Goal: Task Accomplishment & Management: Use online tool/utility

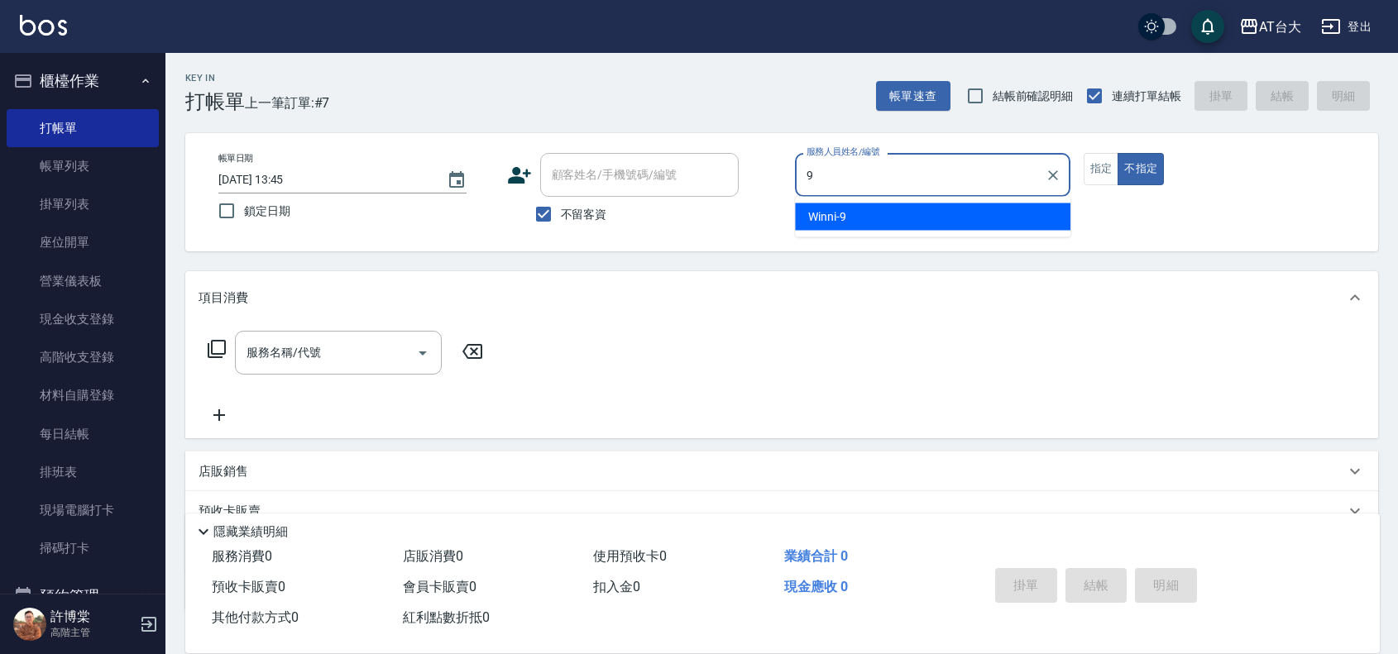
type input "Winni-9"
type button "false"
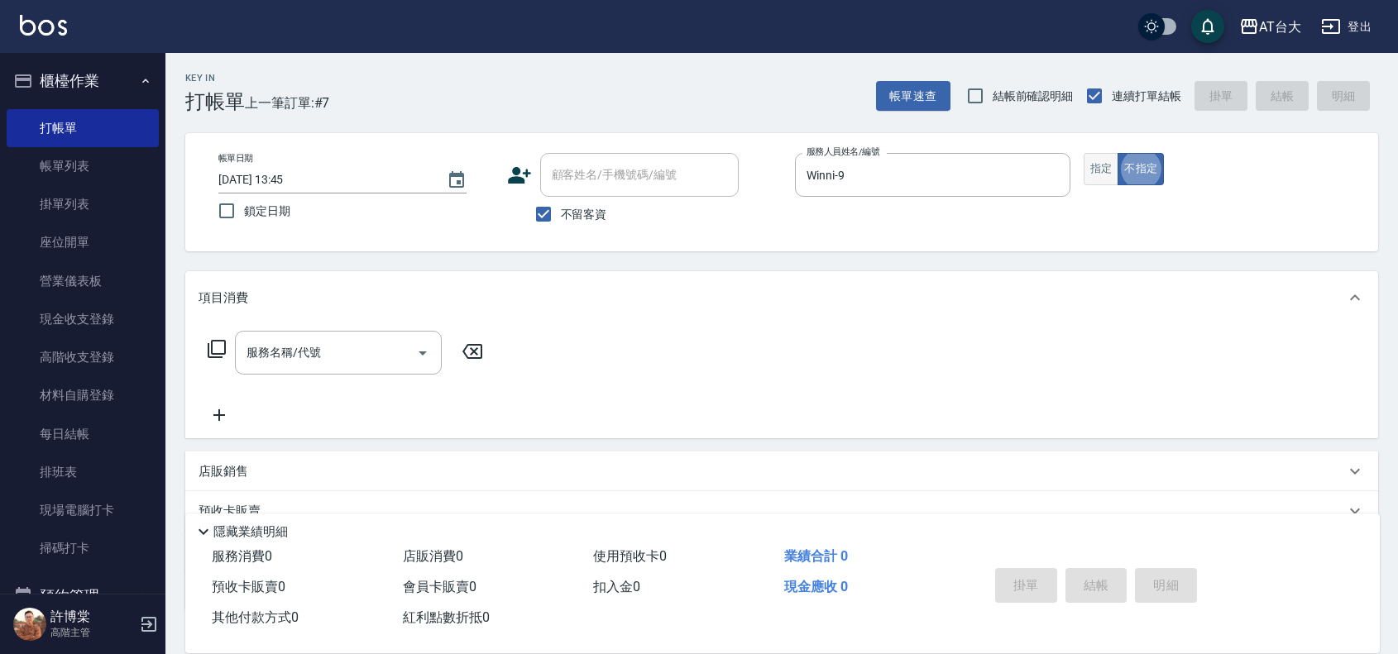
click at [1086, 170] on button "指定" at bounding box center [1102, 169] width 36 height 32
click at [328, 357] on input "服務名稱/代號" at bounding box center [325, 352] width 167 height 29
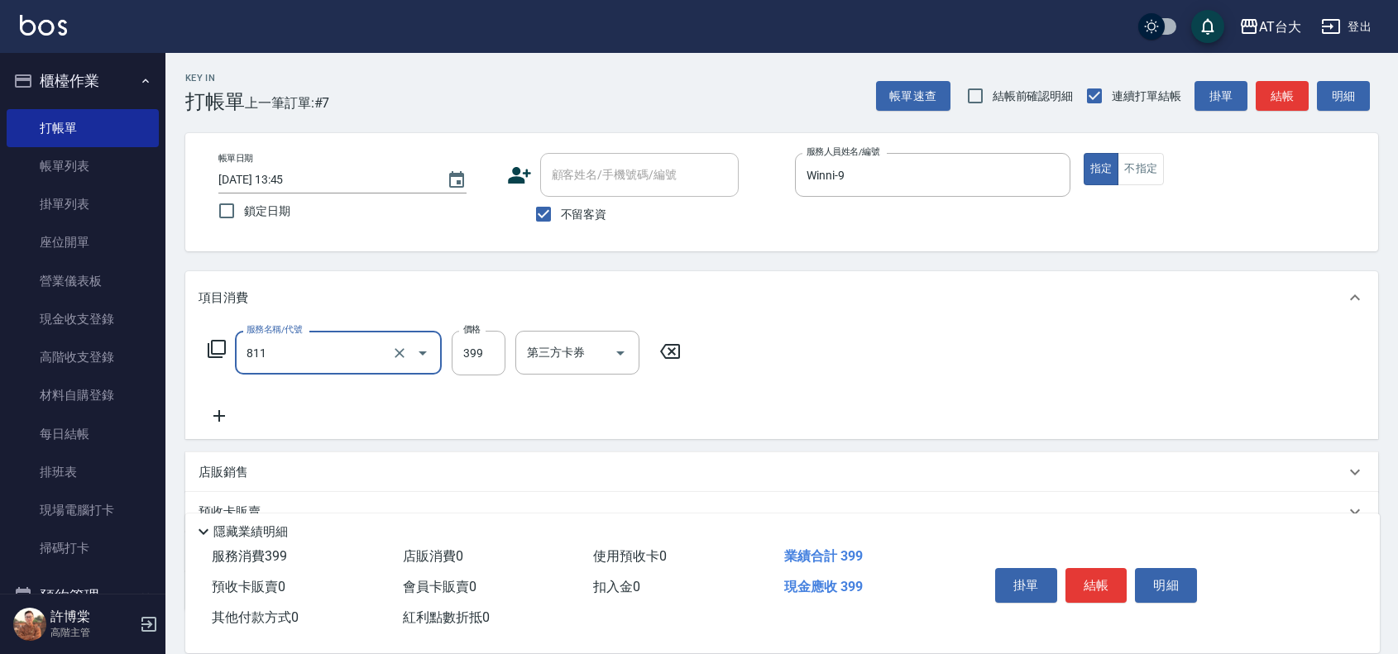
type input "洗+剪(811)"
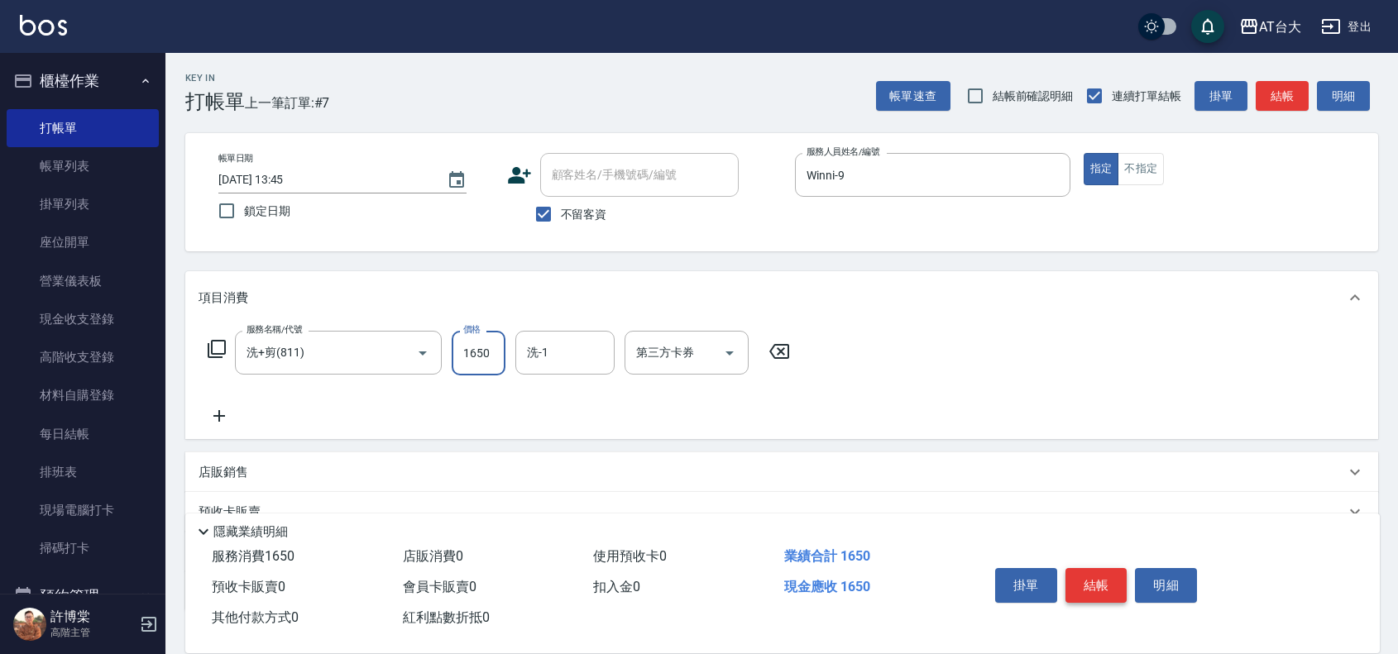
type input "1650"
click at [1114, 577] on button "結帳" at bounding box center [1097, 585] width 62 height 35
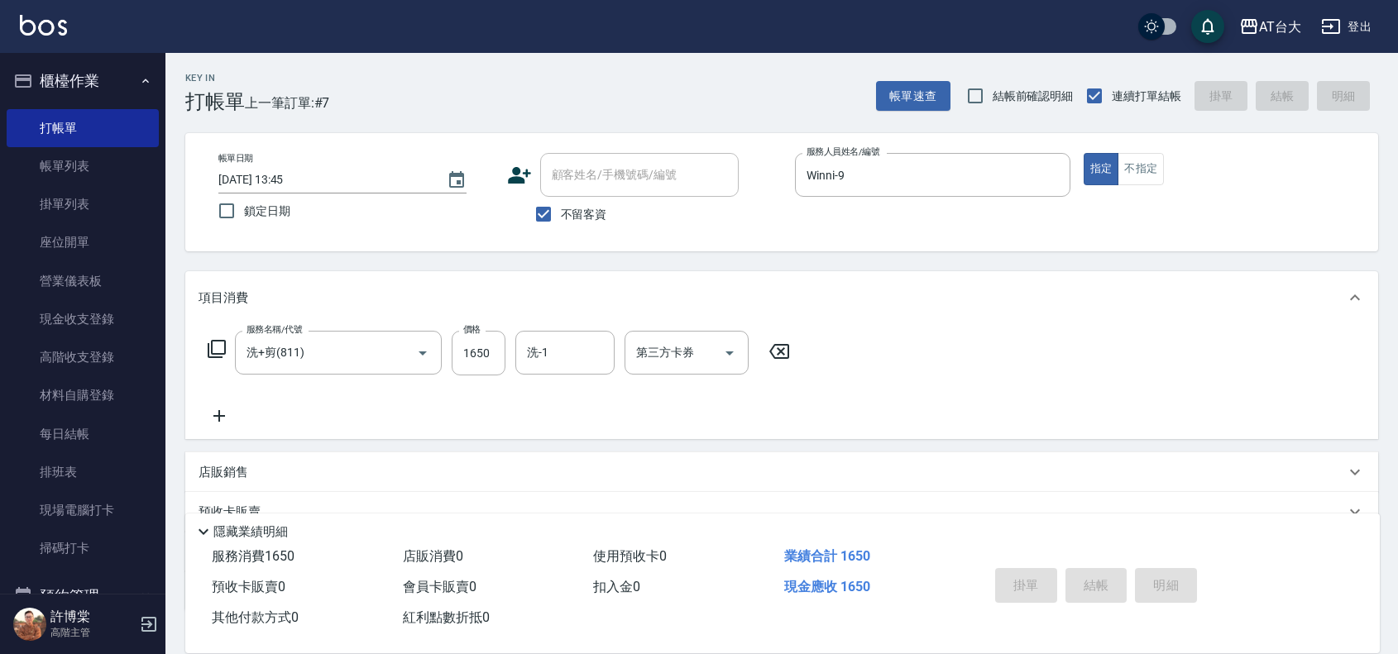
type input "[DATE] 15:19"
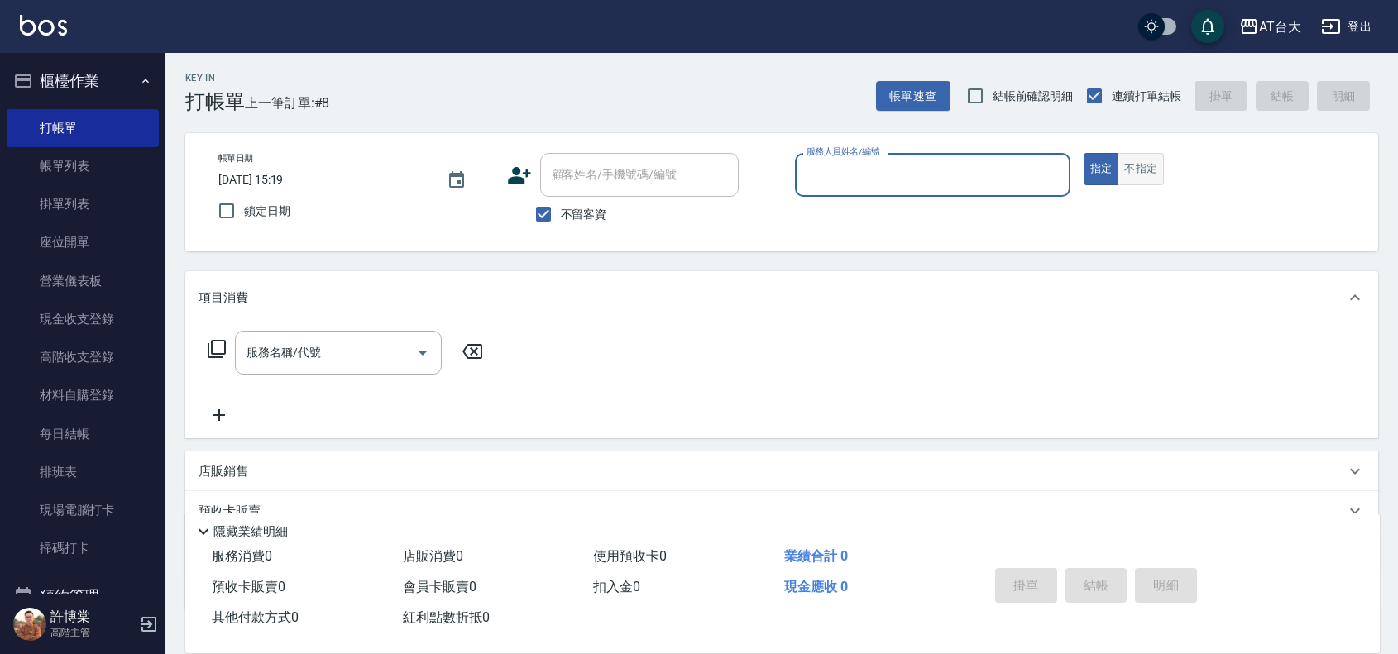
click at [1144, 180] on button "不指定" at bounding box center [1141, 169] width 46 height 32
click at [919, 187] on input "服務人員姓名/編號" at bounding box center [932, 174] width 261 height 29
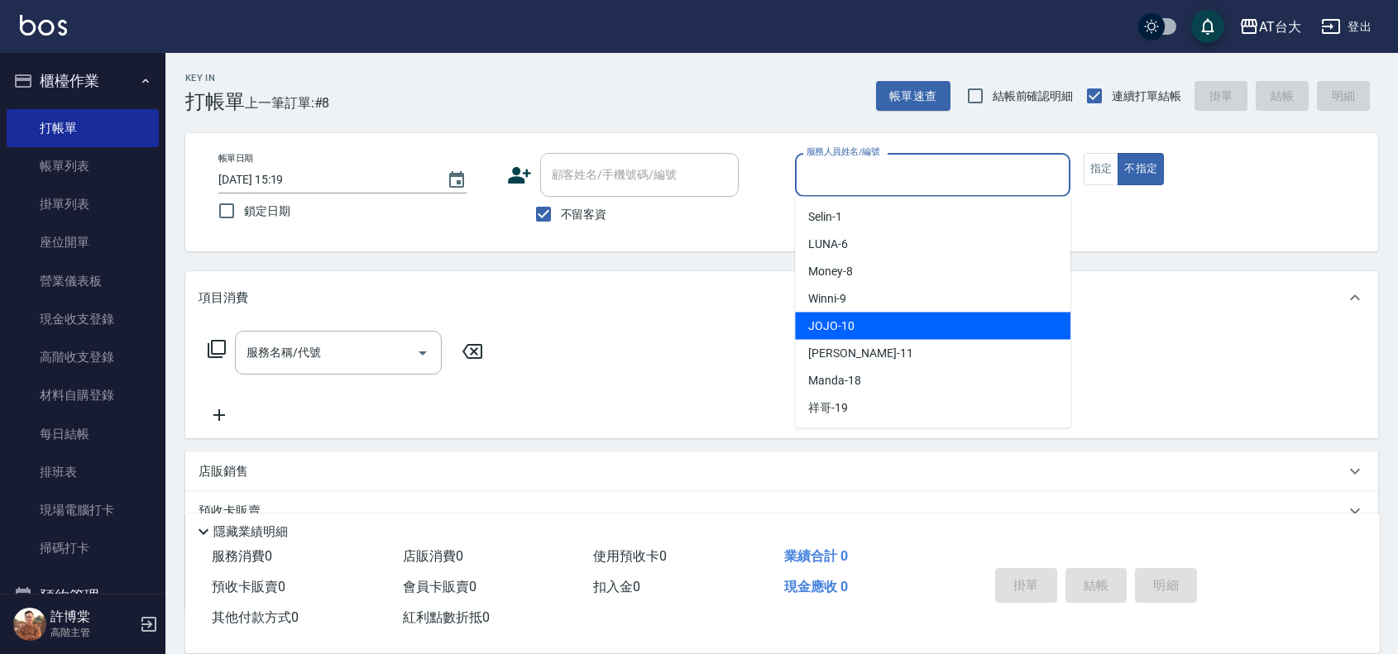
click at [869, 317] on div "JOJO -10" at bounding box center [932, 326] width 275 height 27
type input "JOJO-10"
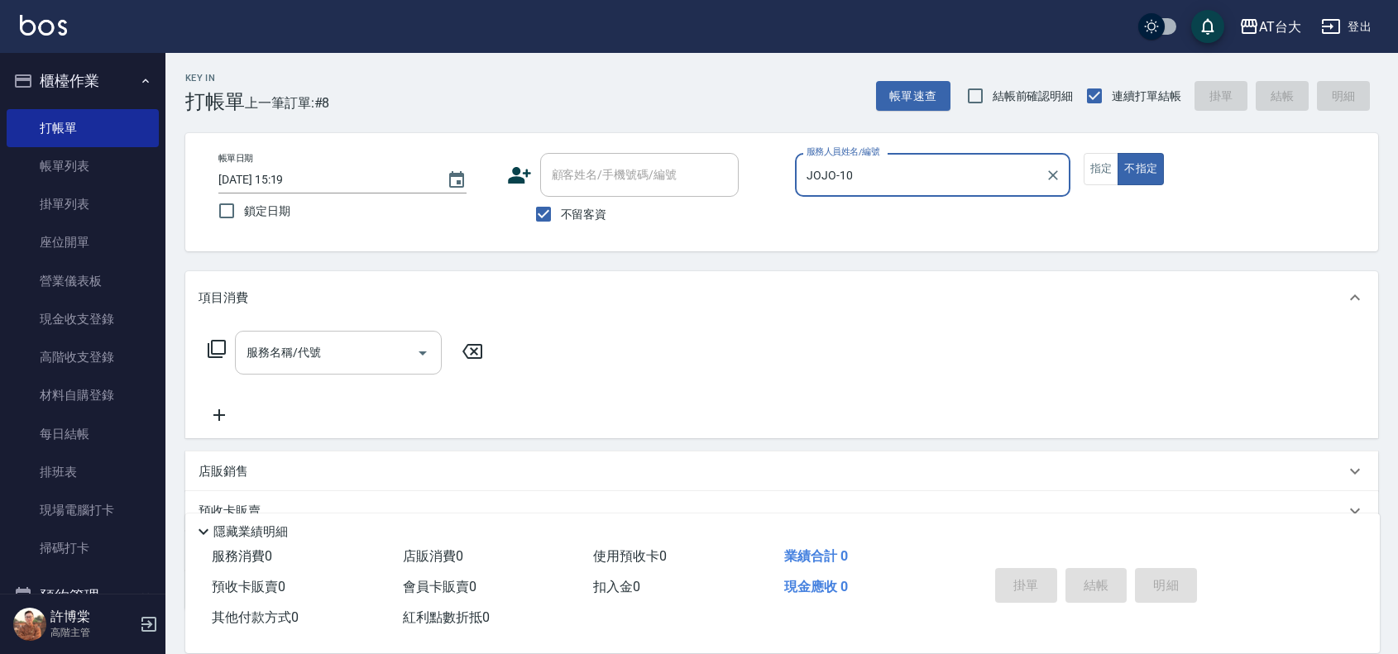
click at [391, 356] on input "服務名稱/代號" at bounding box center [325, 352] width 167 height 29
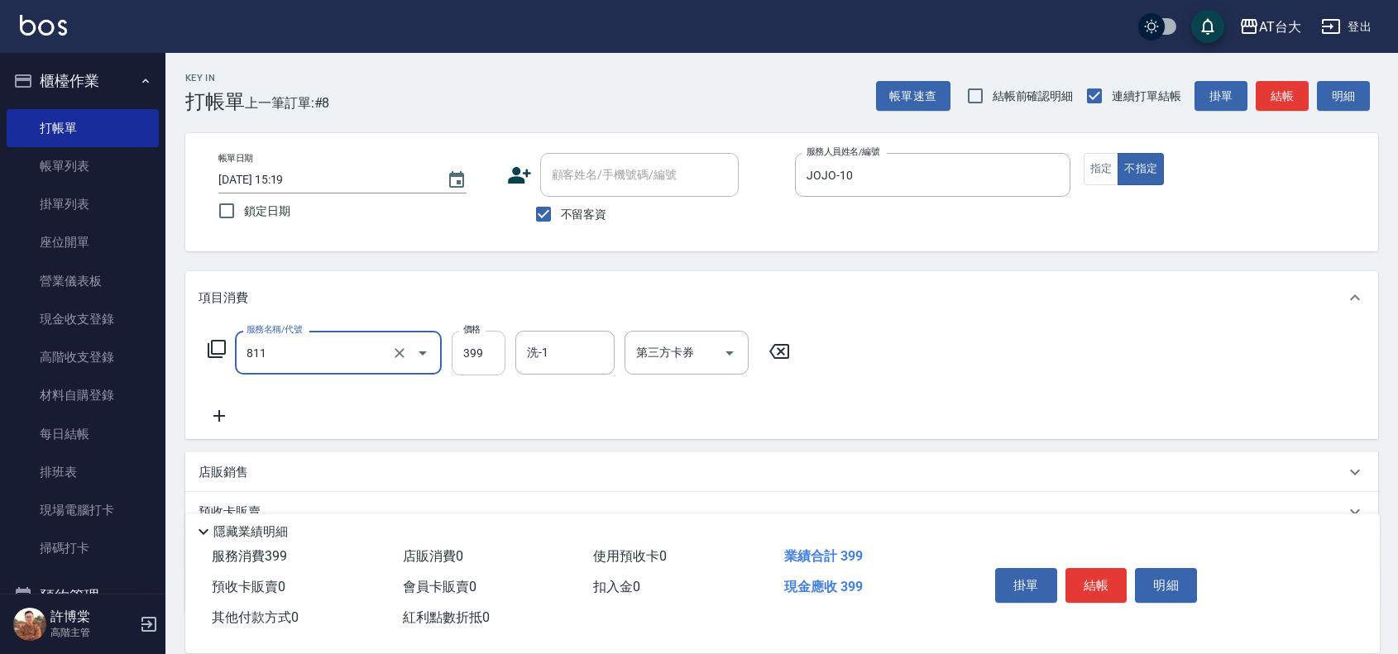
type input "洗+剪(811)"
click at [467, 348] on input "399" at bounding box center [479, 353] width 54 height 45
type input "390"
click at [654, 352] on input "第三方卡券" at bounding box center [674, 352] width 84 height 29
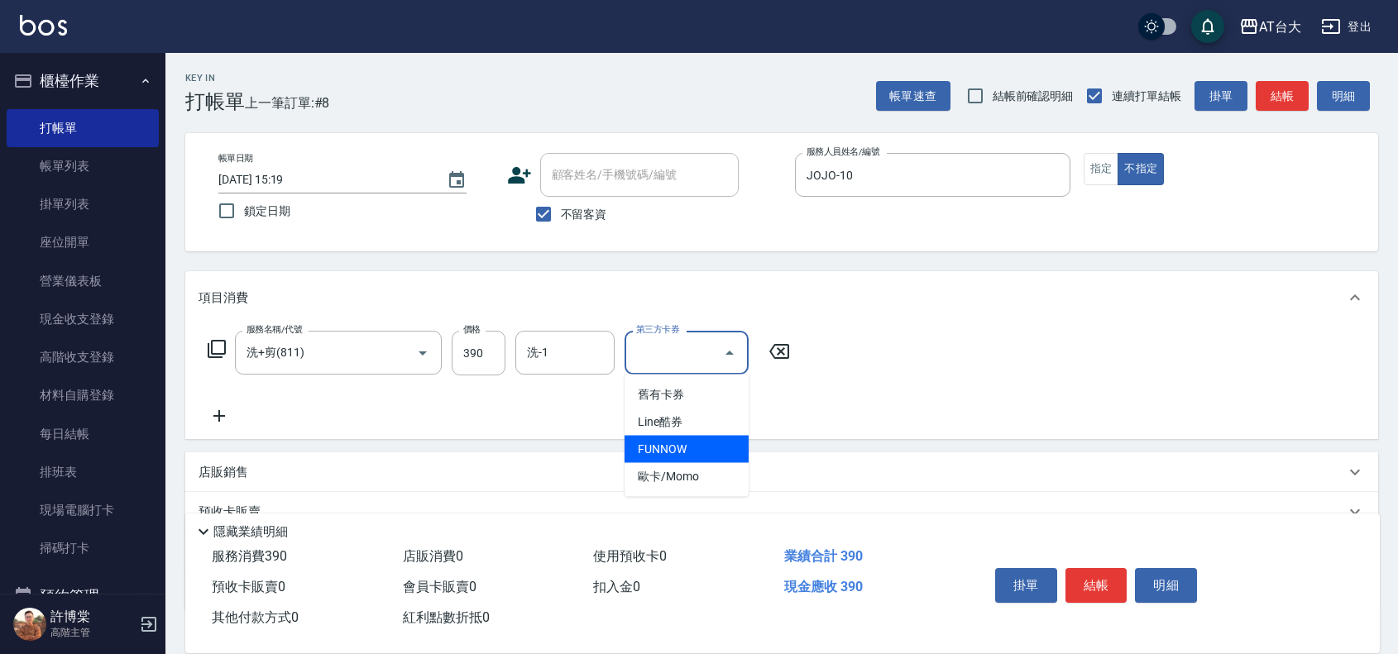
click at [654, 452] on span "FUNNOW" at bounding box center [687, 449] width 124 height 27
type input "FUNNOW"
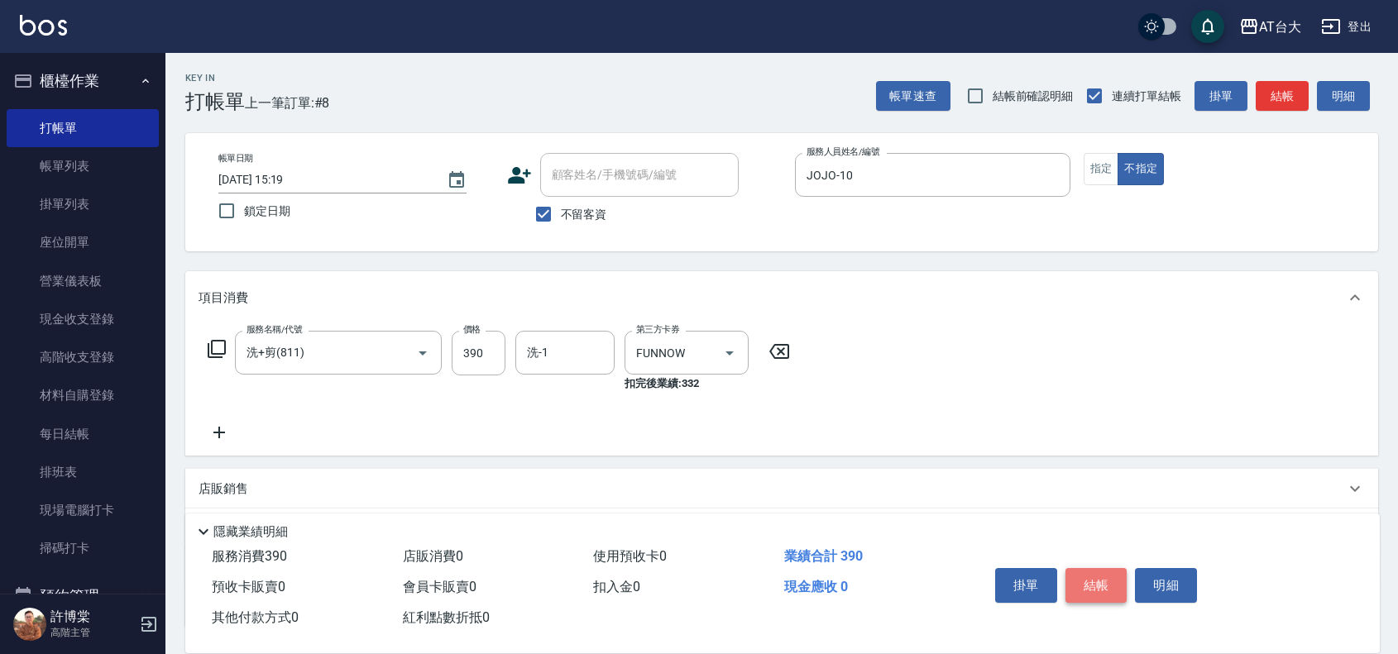
click at [1101, 572] on button "結帳" at bounding box center [1097, 585] width 62 height 35
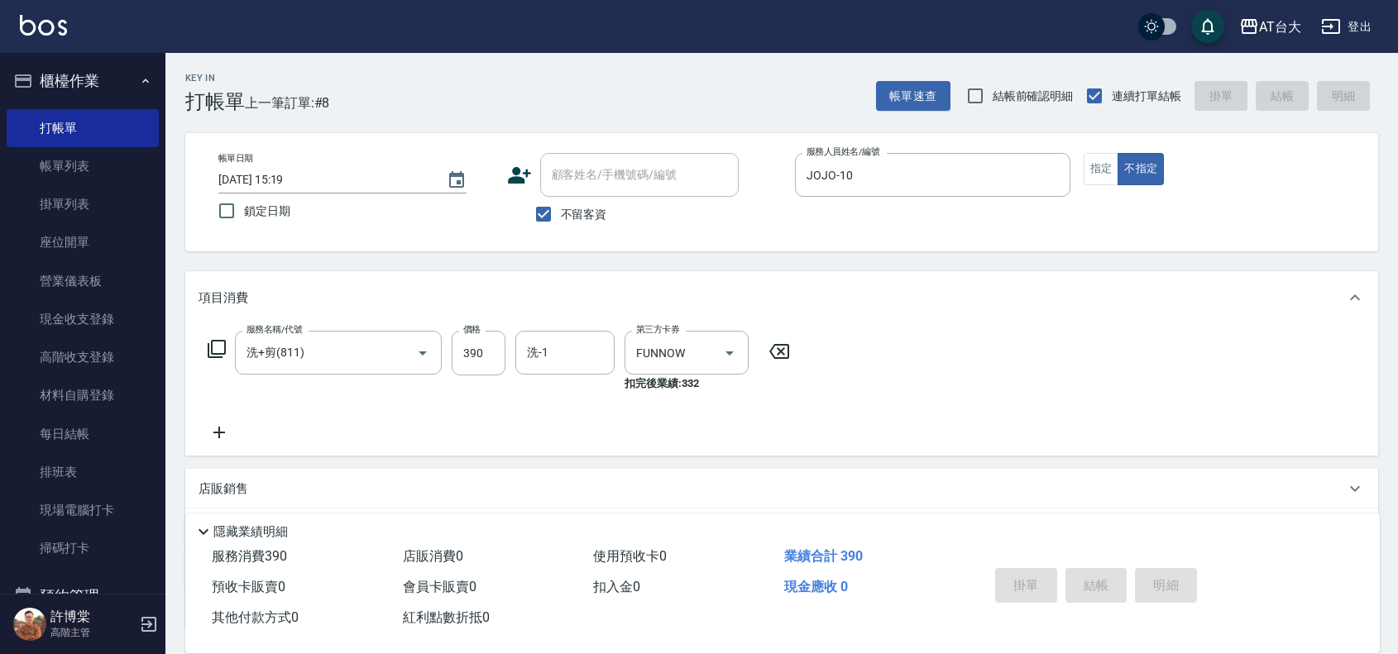
type input "[DATE] 15:21"
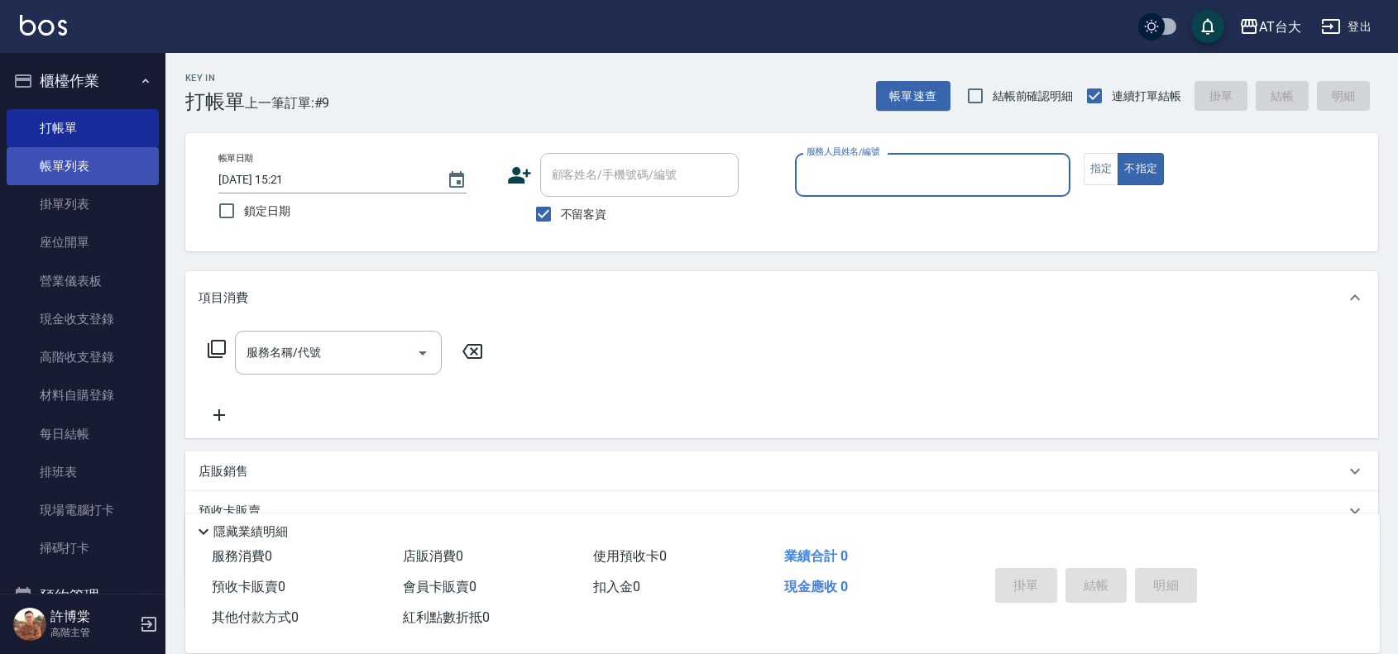
click at [95, 160] on link "帳單列表" at bounding box center [83, 166] width 152 height 38
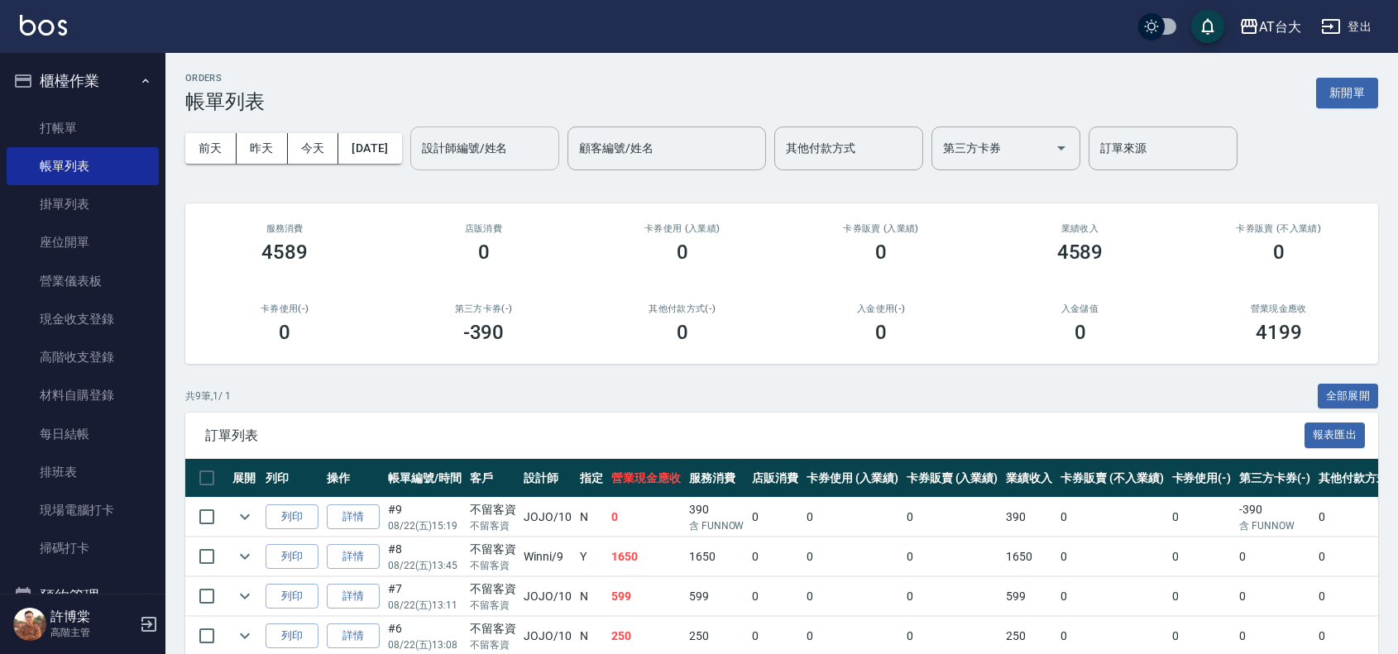
click at [510, 151] on input "設計師編號/姓名" at bounding box center [485, 148] width 134 height 29
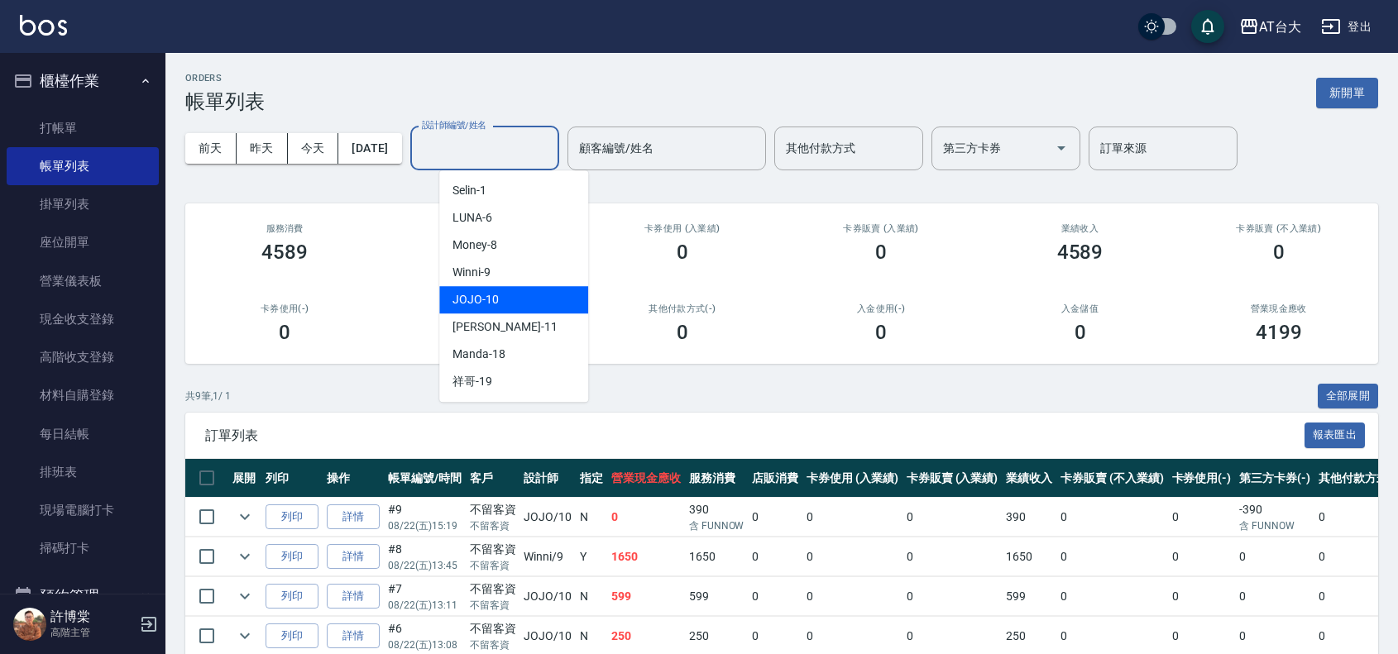
click at [467, 309] on div "JOJO -10" at bounding box center [513, 299] width 149 height 27
type input "JOJO-10"
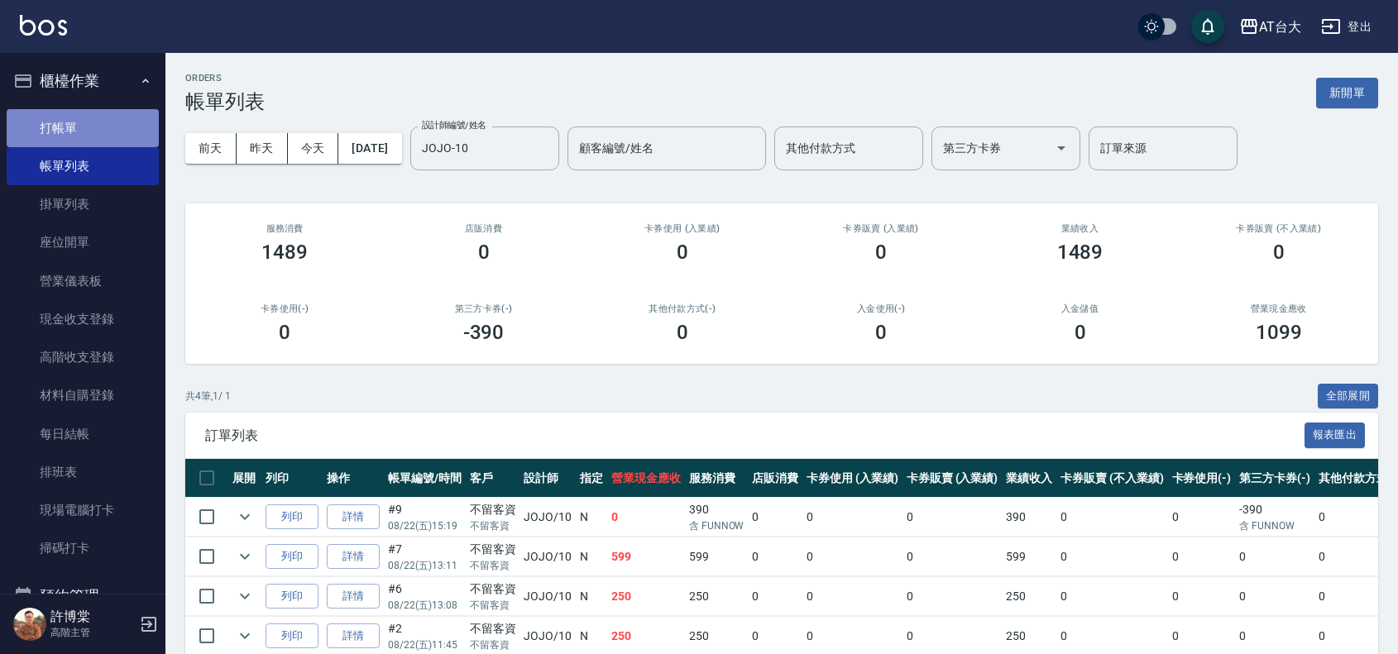
click at [101, 117] on link "打帳單" at bounding box center [83, 128] width 152 height 38
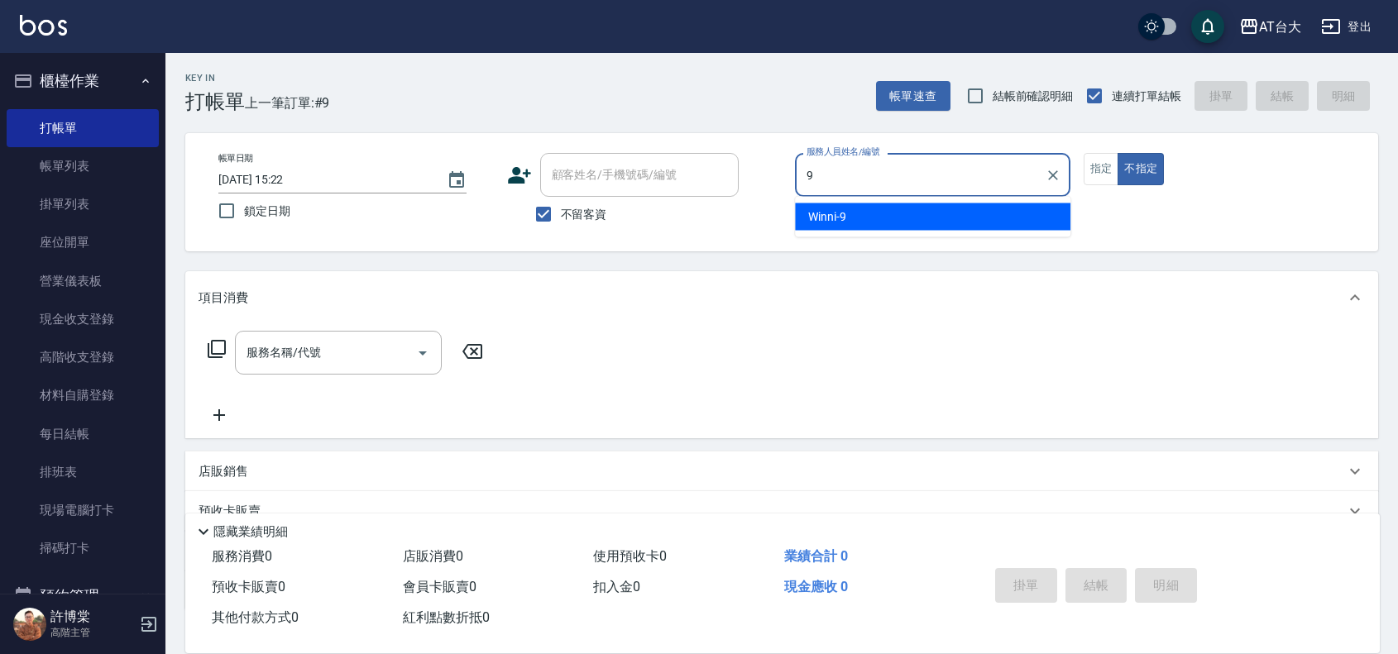
type input "Winni-9"
type button "false"
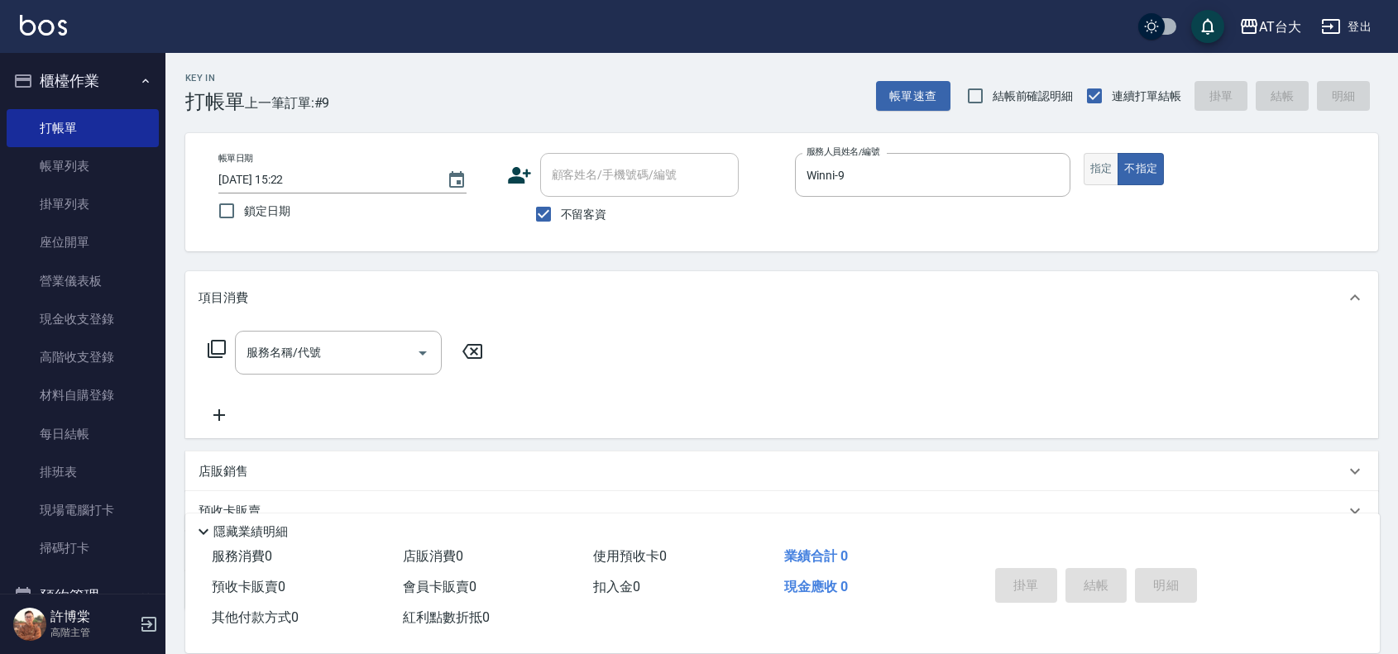
click at [1106, 174] on button "指定" at bounding box center [1102, 169] width 36 height 32
click at [296, 362] on input "服務名稱/代號" at bounding box center [325, 352] width 167 height 29
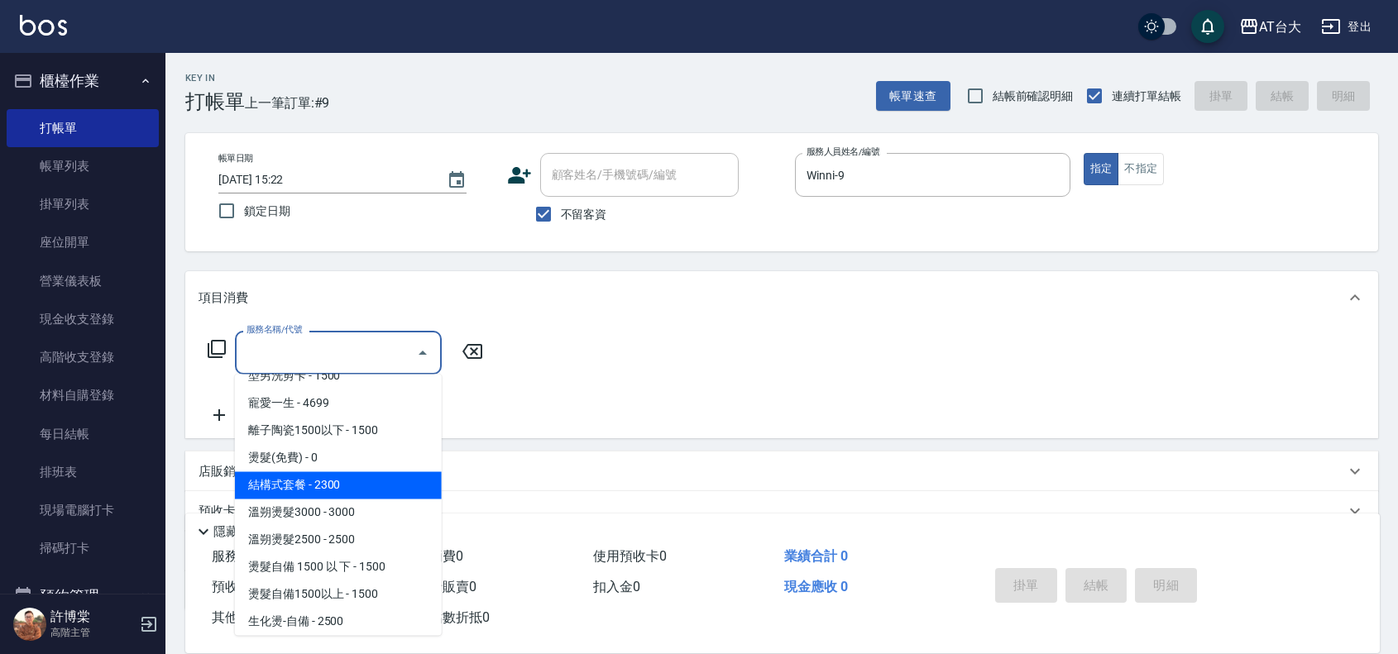
scroll to position [620, 0]
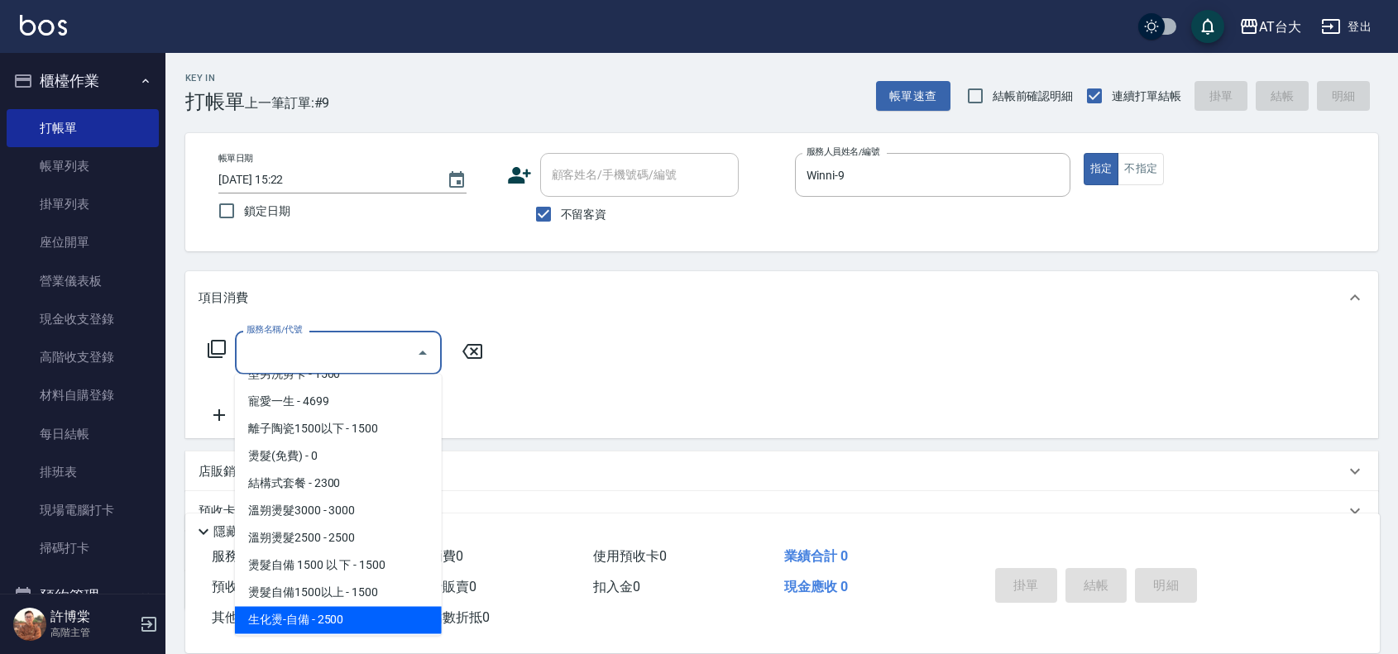
click at [354, 619] on span "生化燙-自備 - 2500" at bounding box center [338, 620] width 207 height 27
type input "生化燙-自備(227)"
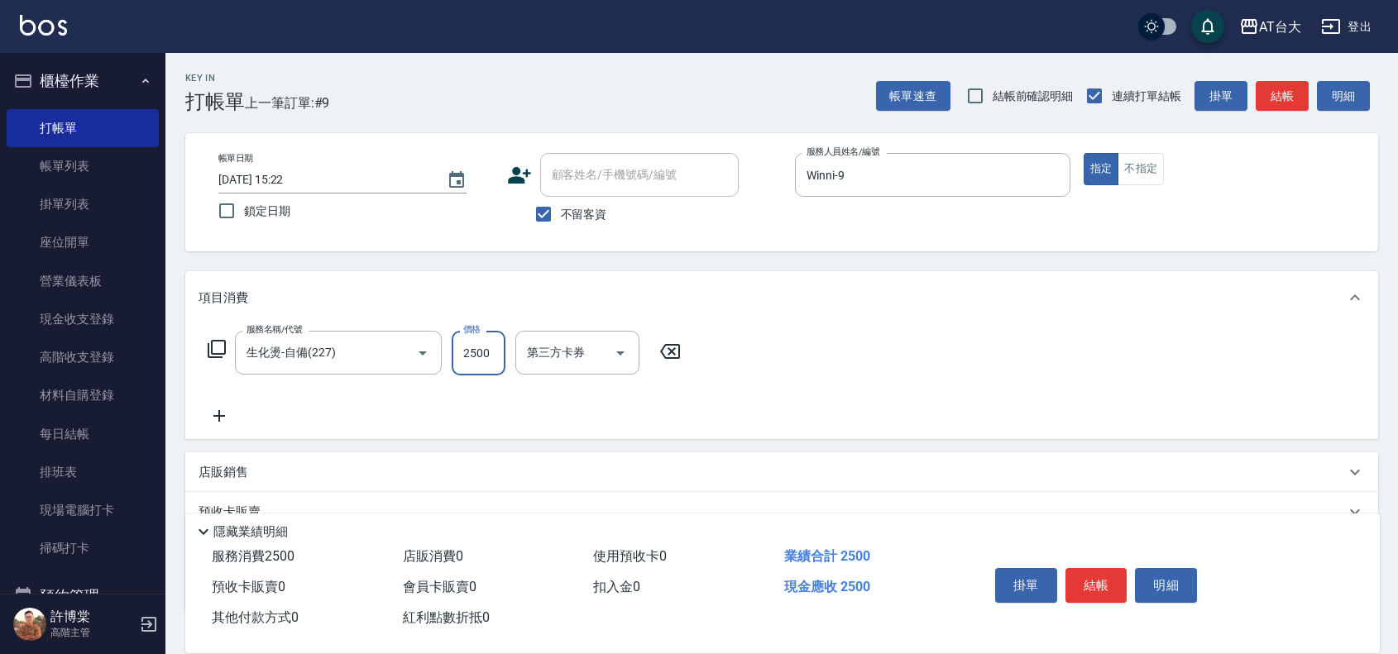
click at [481, 357] on input "2500" at bounding box center [479, 353] width 54 height 45
type input "2599"
click at [1099, 580] on button "結帳" at bounding box center [1097, 585] width 62 height 35
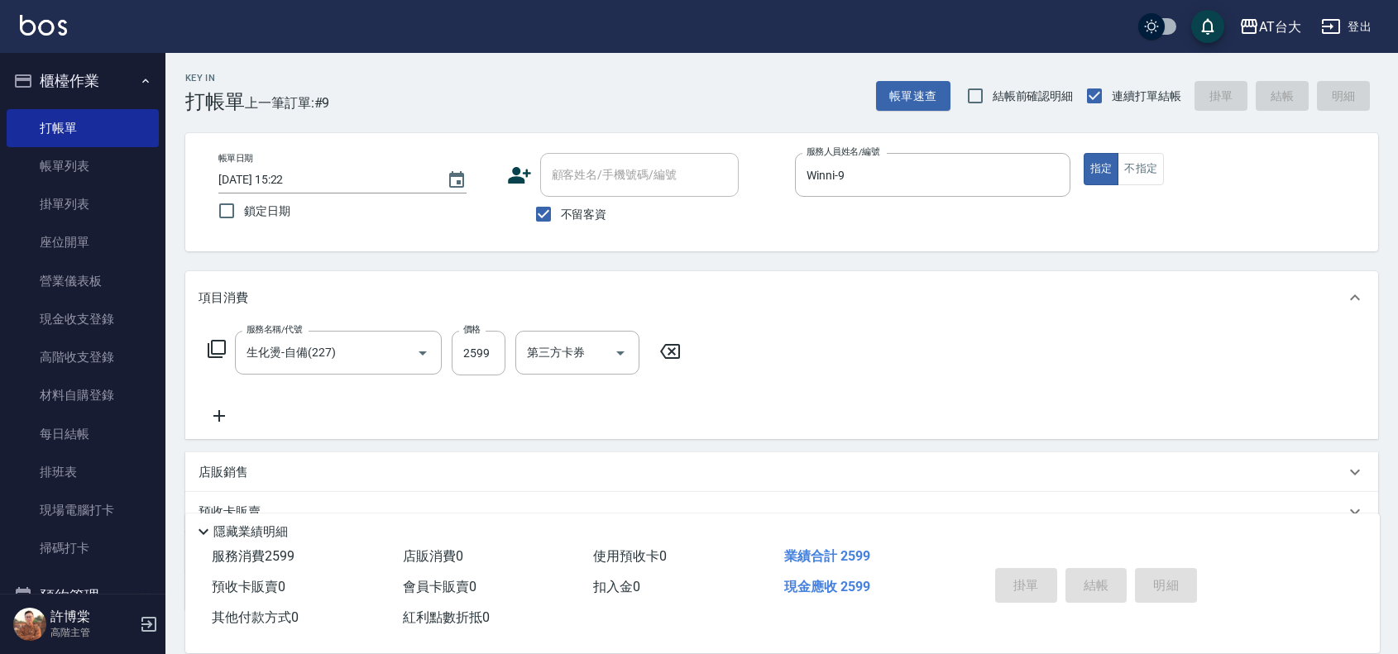
type input "[DATE] 15:46"
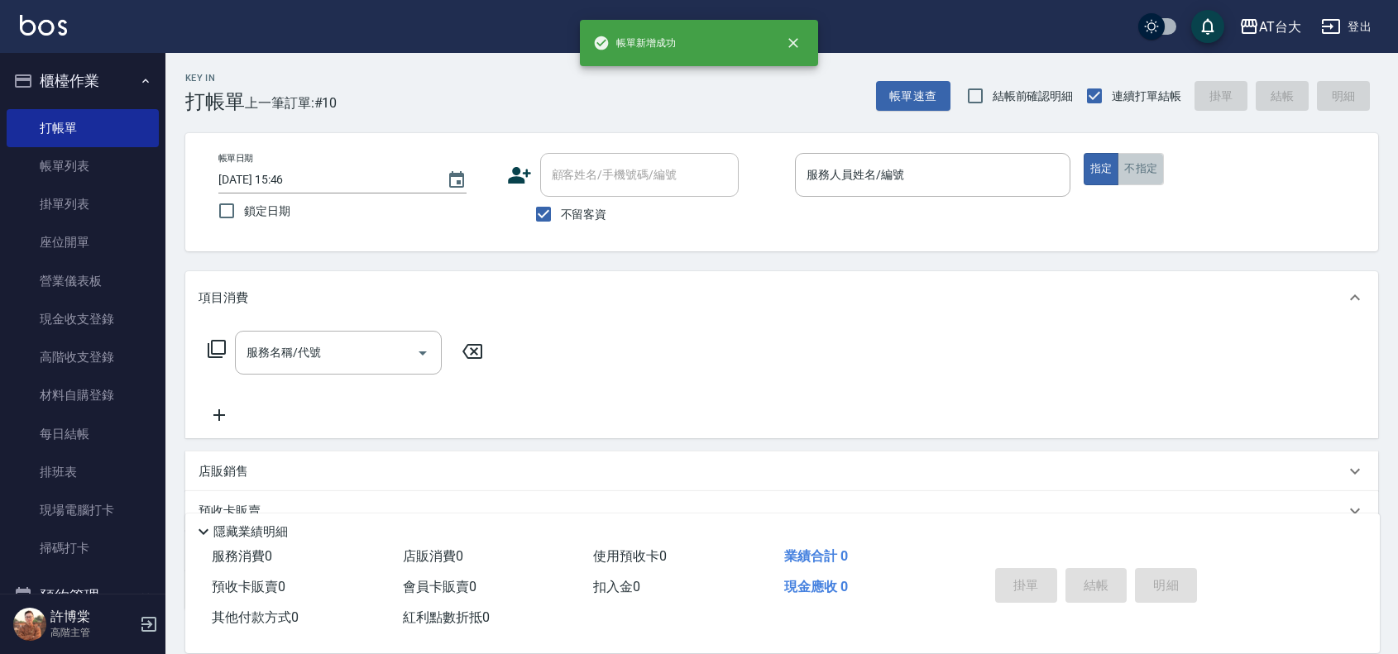
click at [1158, 172] on button "不指定" at bounding box center [1141, 169] width 46 height 32
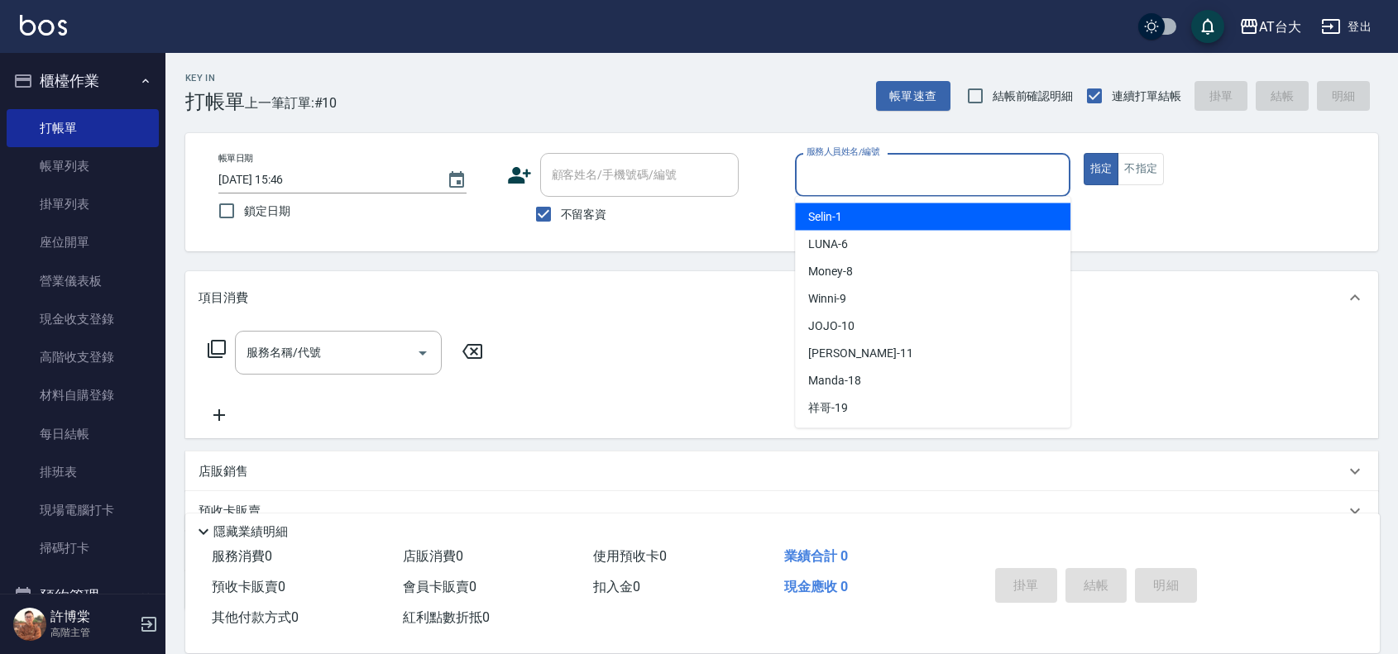
click at [866, 183] on input "服務人員姓名/編號" at bounding box center [932, 174] width 261 height 29
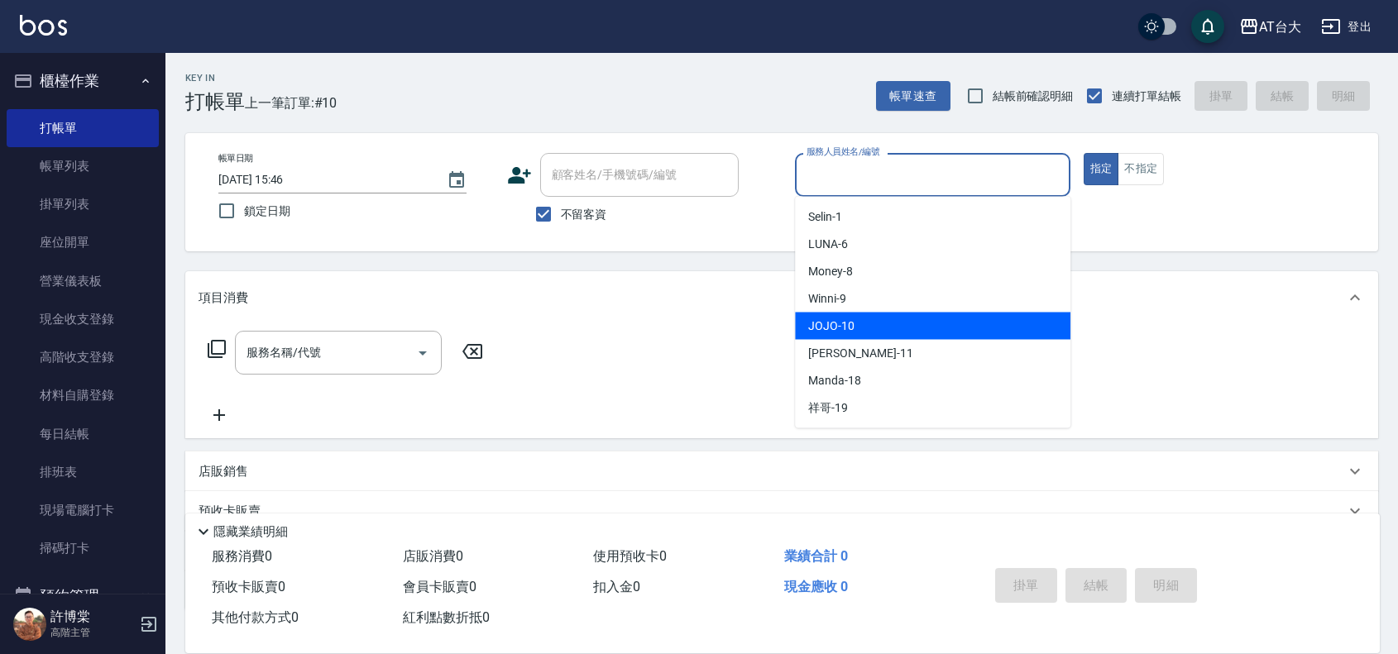
click at [958, 327] on div "JOJO -10" at bounding box center [932, 326] width 275 height 27
type input "JOJO-10"
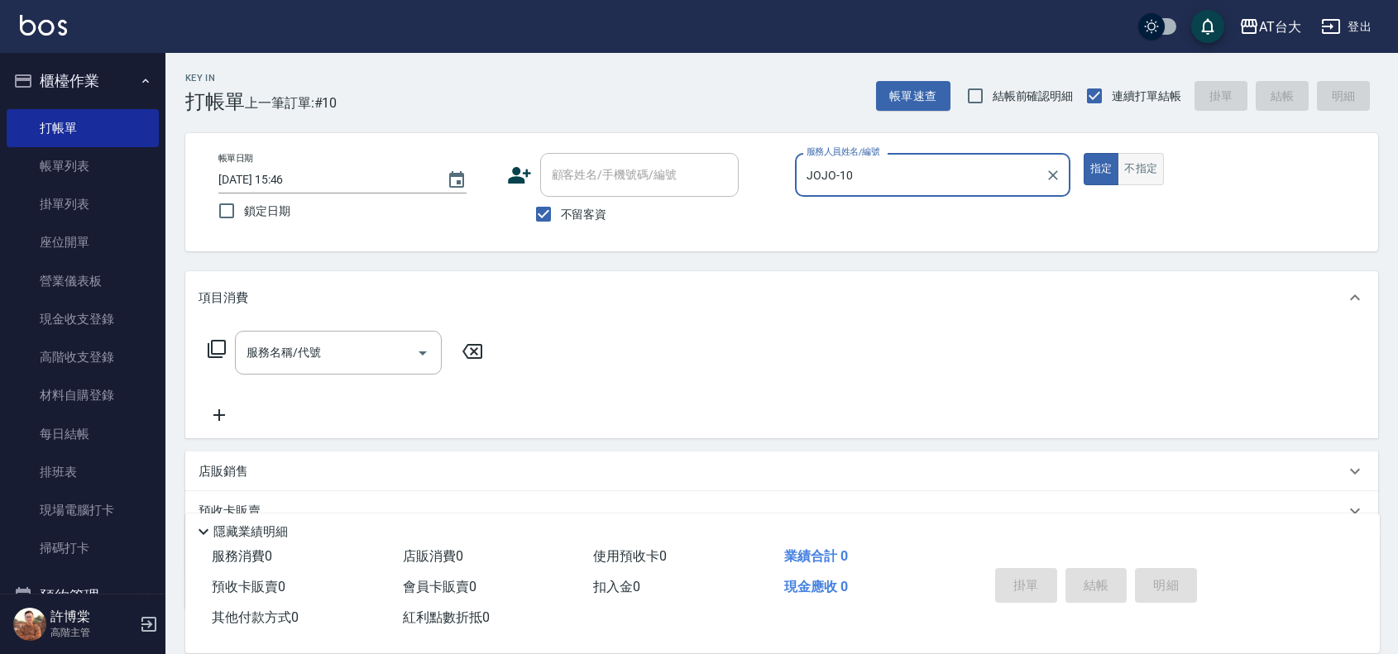
click at [1135, 174] on button "不指定" at bounding box center [1141, 169] width 46 height 32
click at [360, 337] on div "服務名稱/代號" at bounding box center [338, 353] width 207 height 44
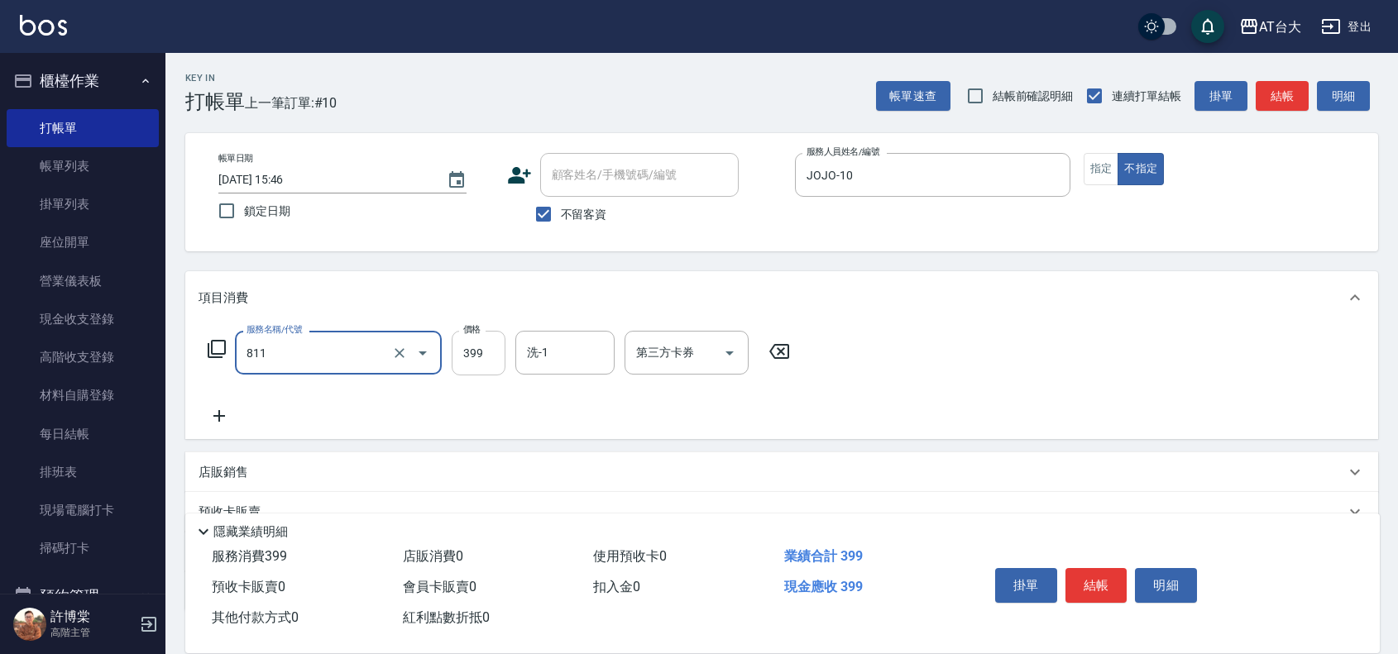
type input "洗+剪(811)"
click at [464, 361] on input "399" at bounding box center [479, 353] width 54 height 45
type input "599"
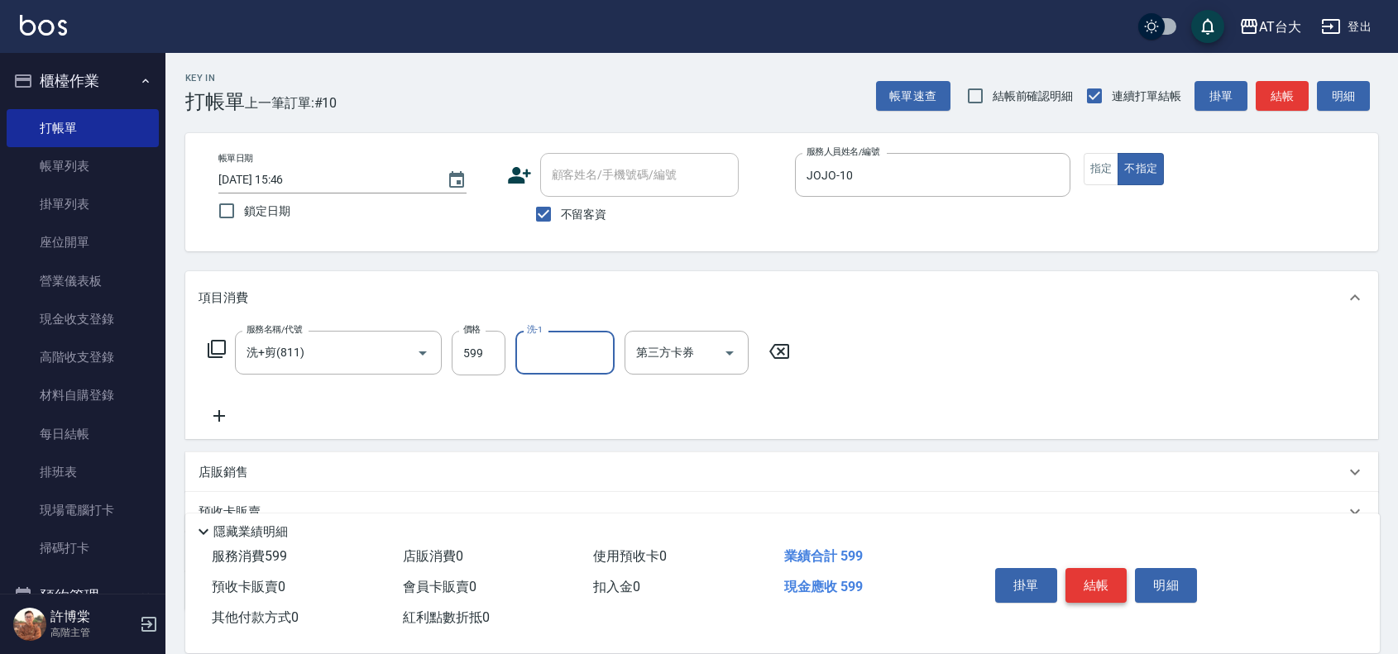
click at [1088, 568] on button "結帳" at bounding box center [1097, 585] width 62 height 35
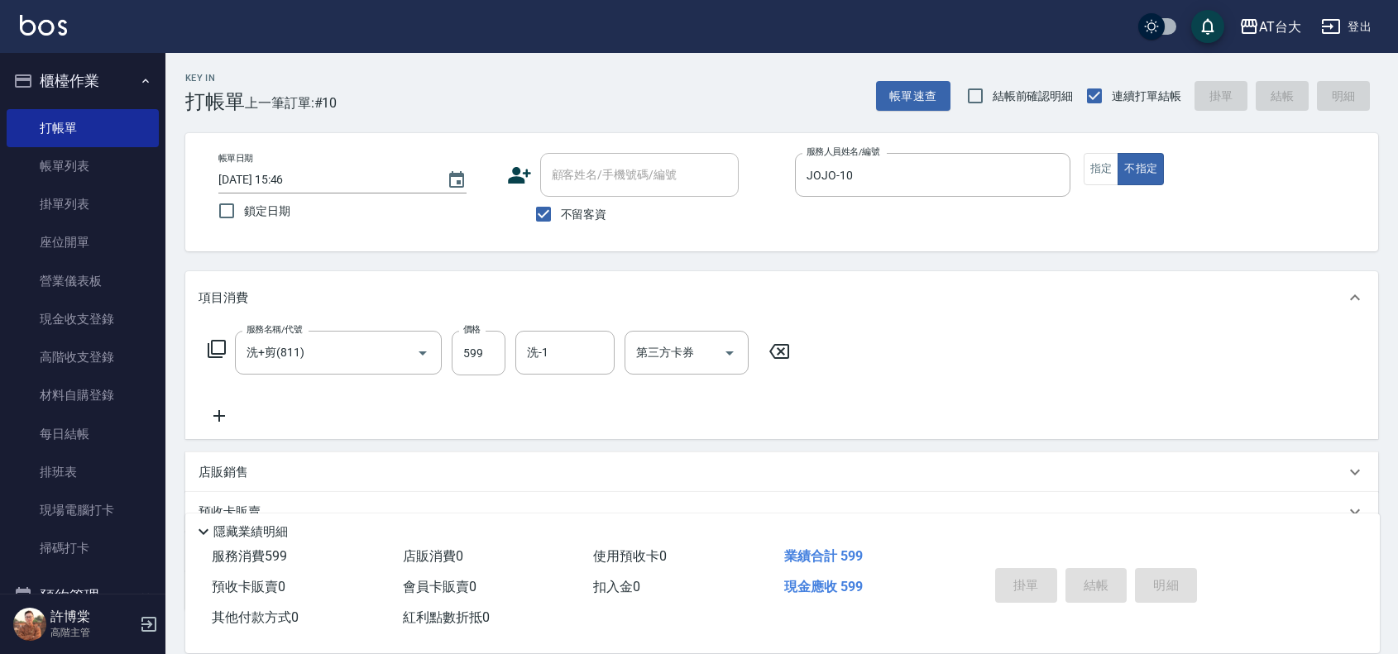
type input "[DATE] 16:03"
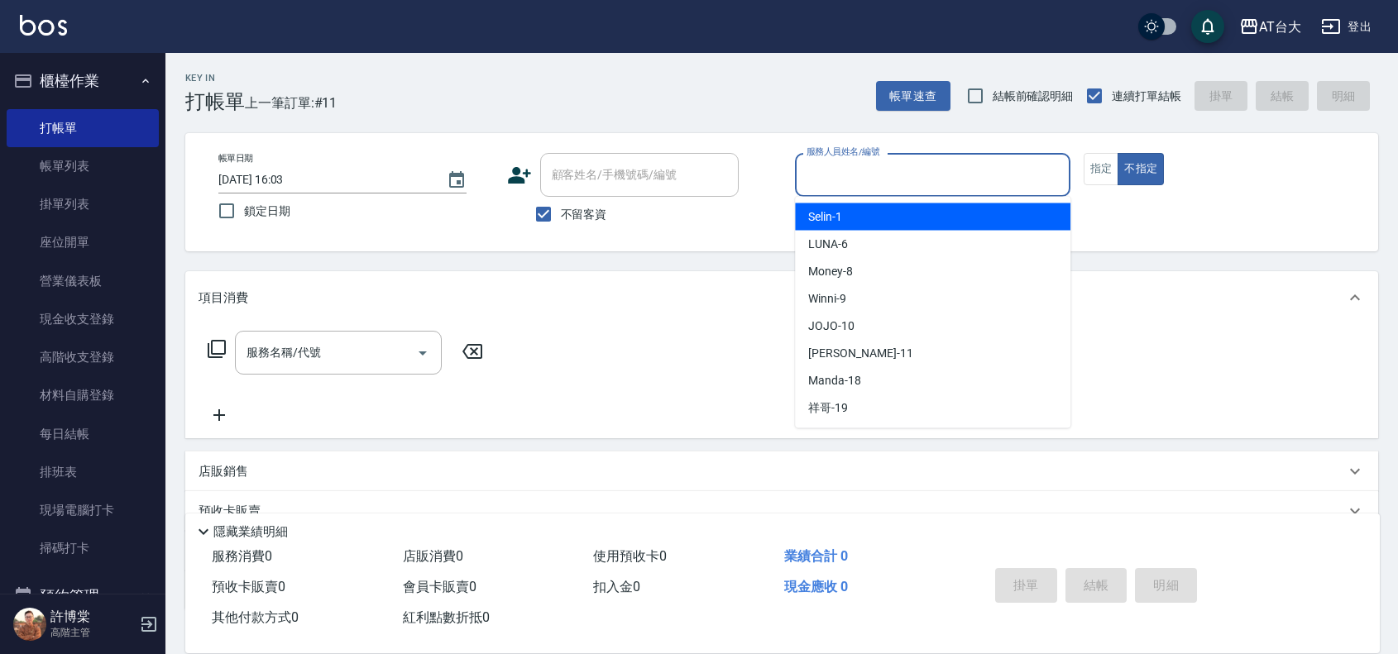
click at [912, 180] on input "服務人員姓名/編號" at bounding box center [932, 174] width 261 height 29
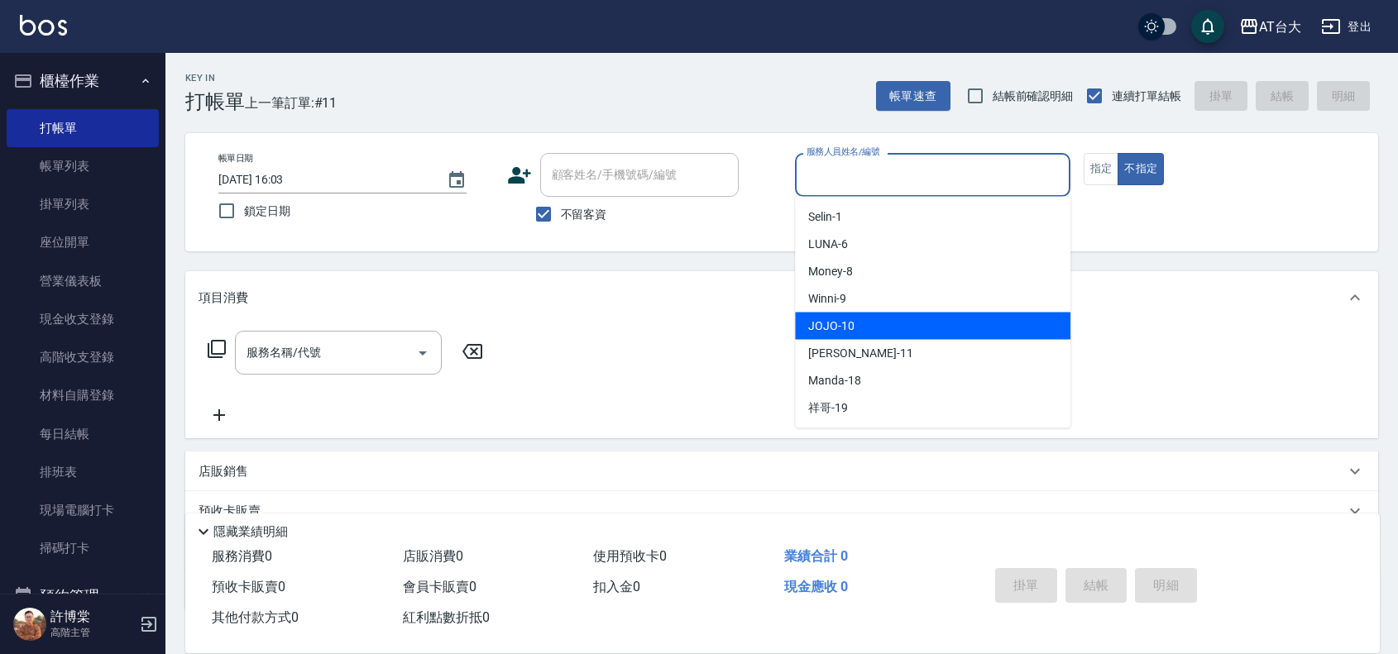
click at [894, 320] on div "JOJO -10" at bounding box center [932, 326] width 275 height 27
type input "JOJO-10"
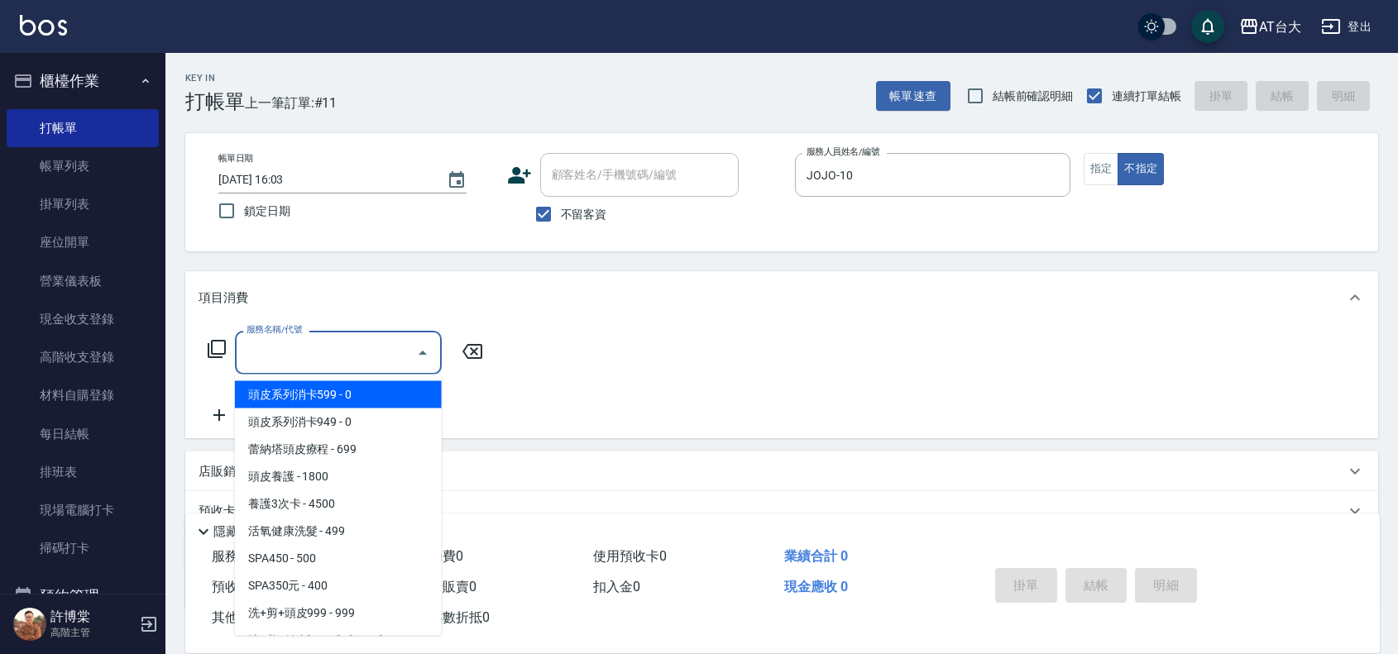
click at [327, 347] on input "服務名稱/代號" at bounding box center [325, 352] width 167 height 29
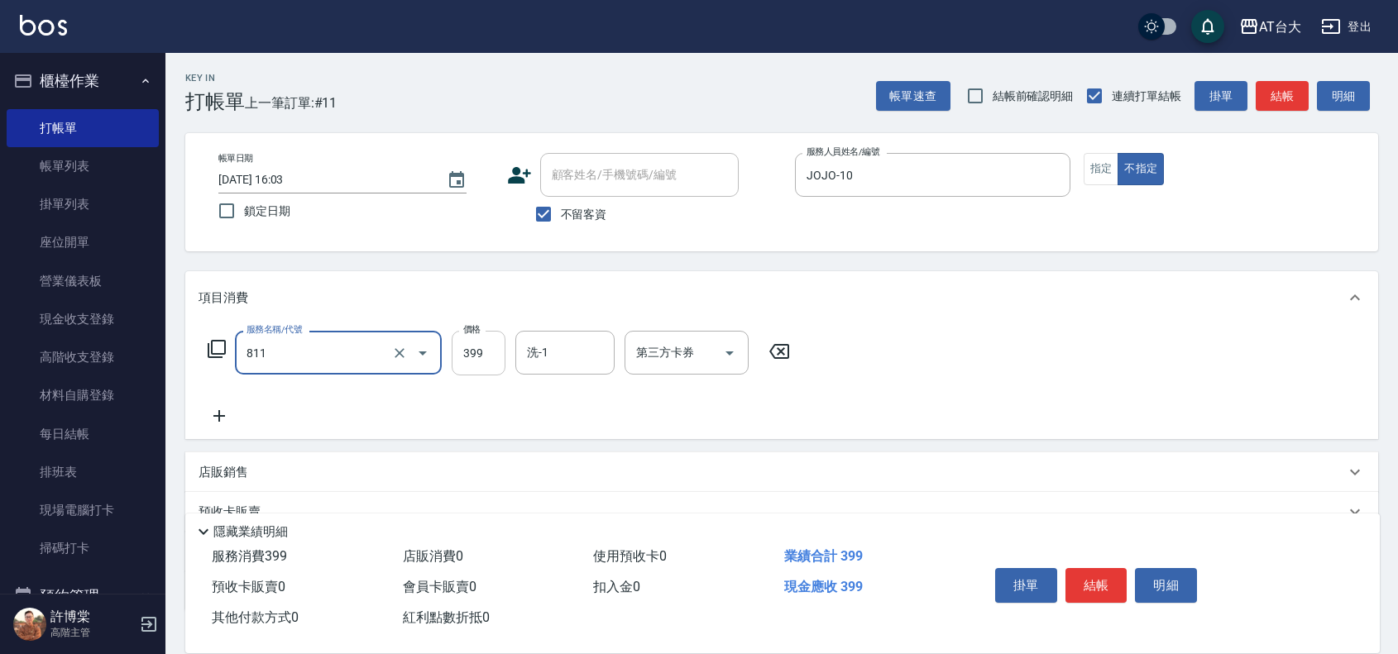
type input "洗+剪(811)"
click at [452, 353] on input "399" at bounding box center [479, 353] width 54 height 45
type input "450"
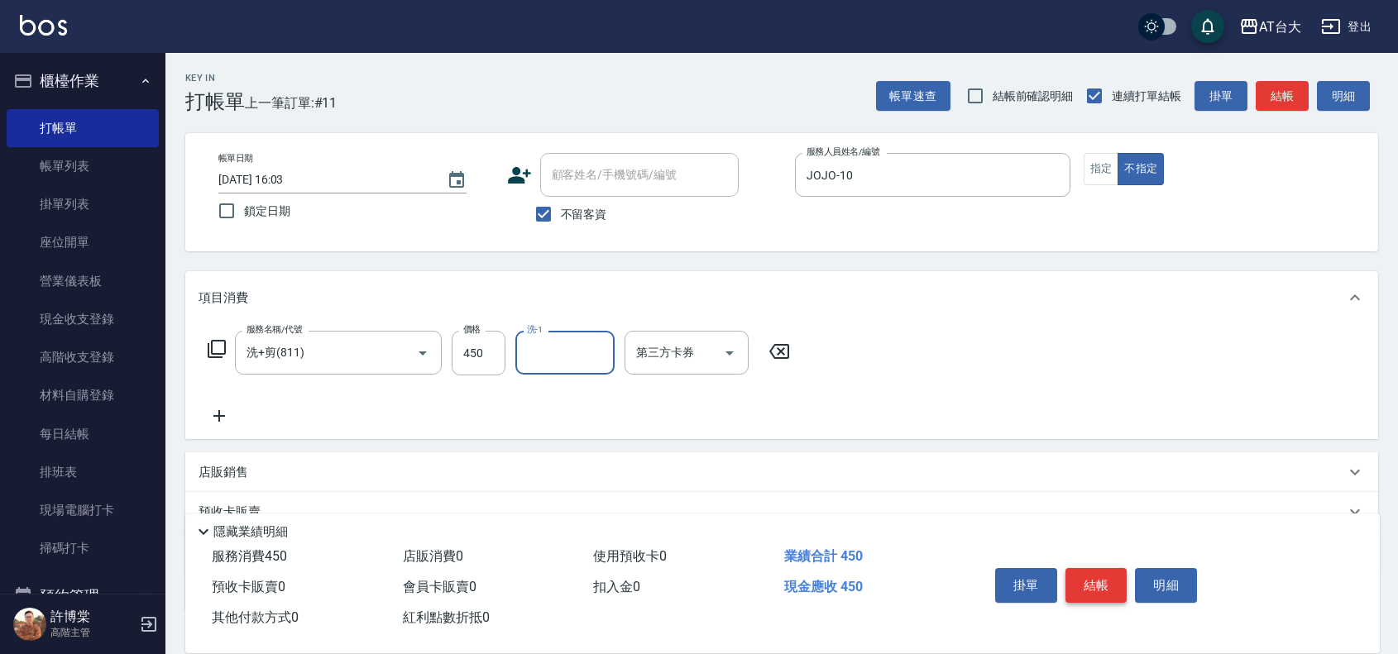
click at [1105, 579] on button "結帳" at bounding box center [1097, 585] width 62 height 35
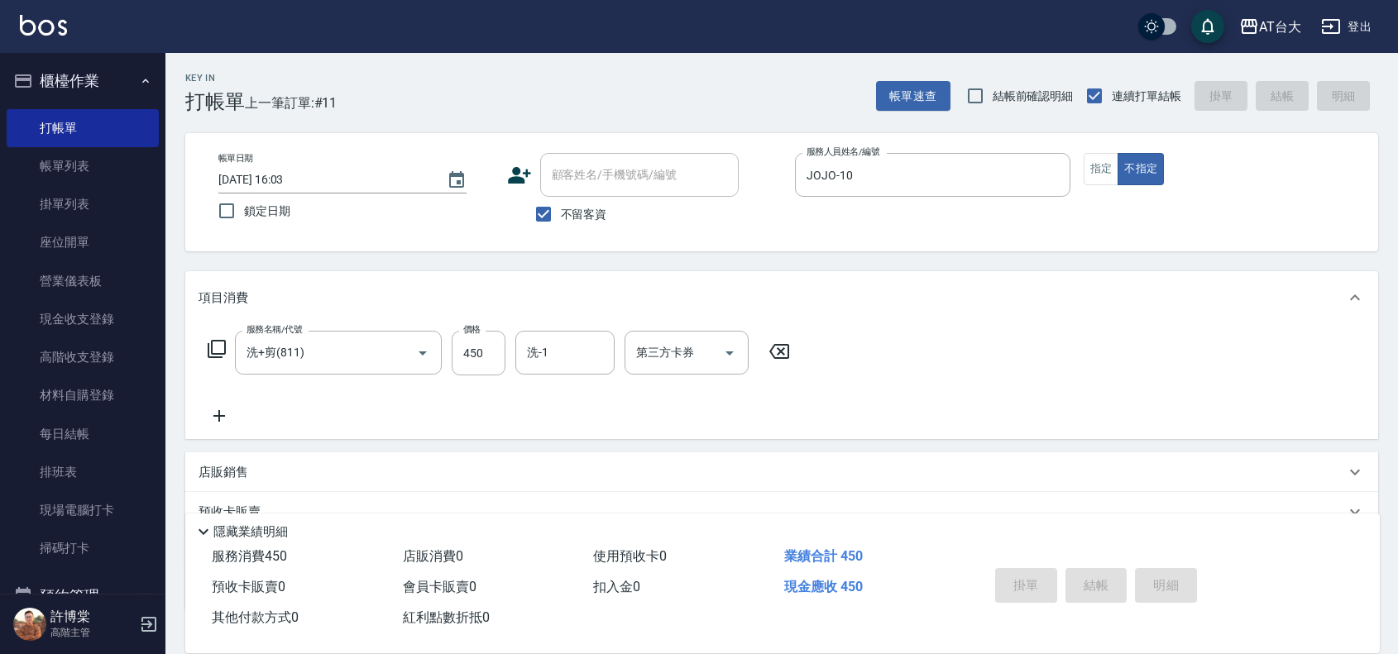
type input "[DATE] 16:25"
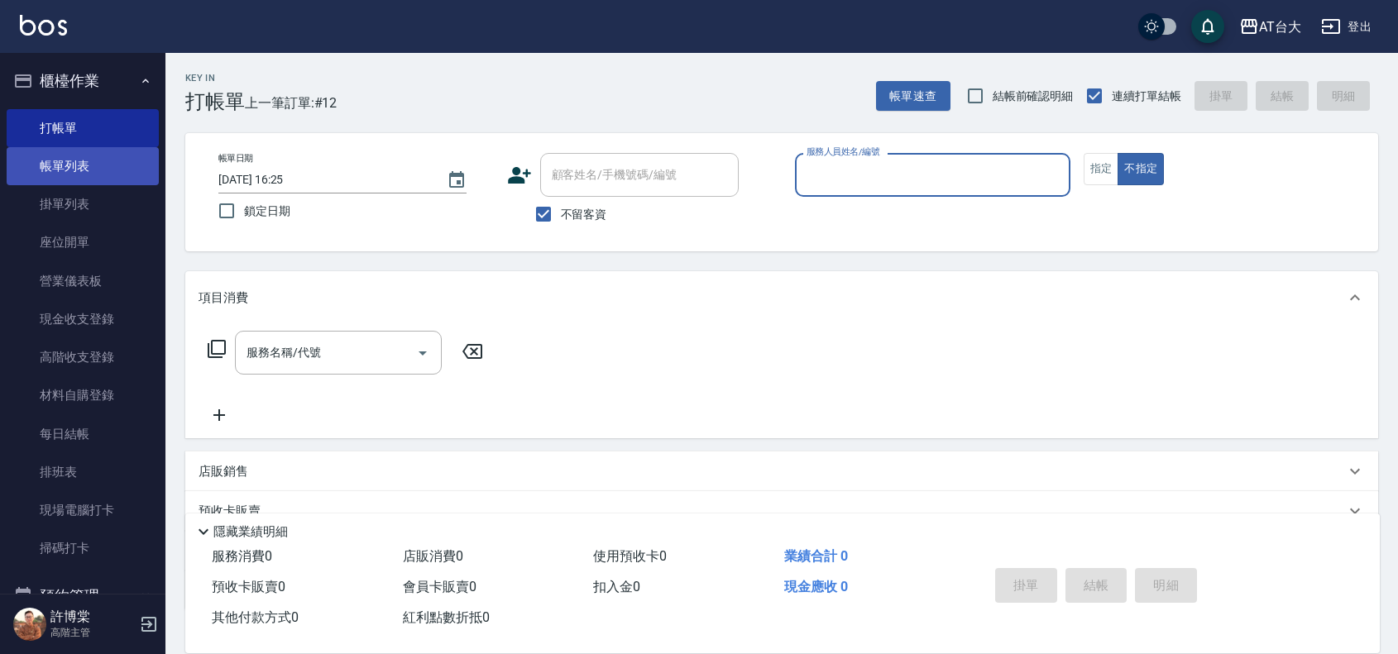
click at [89, 170] on link "帳單列表" at bounding box center [83, 166] width 152 height 38
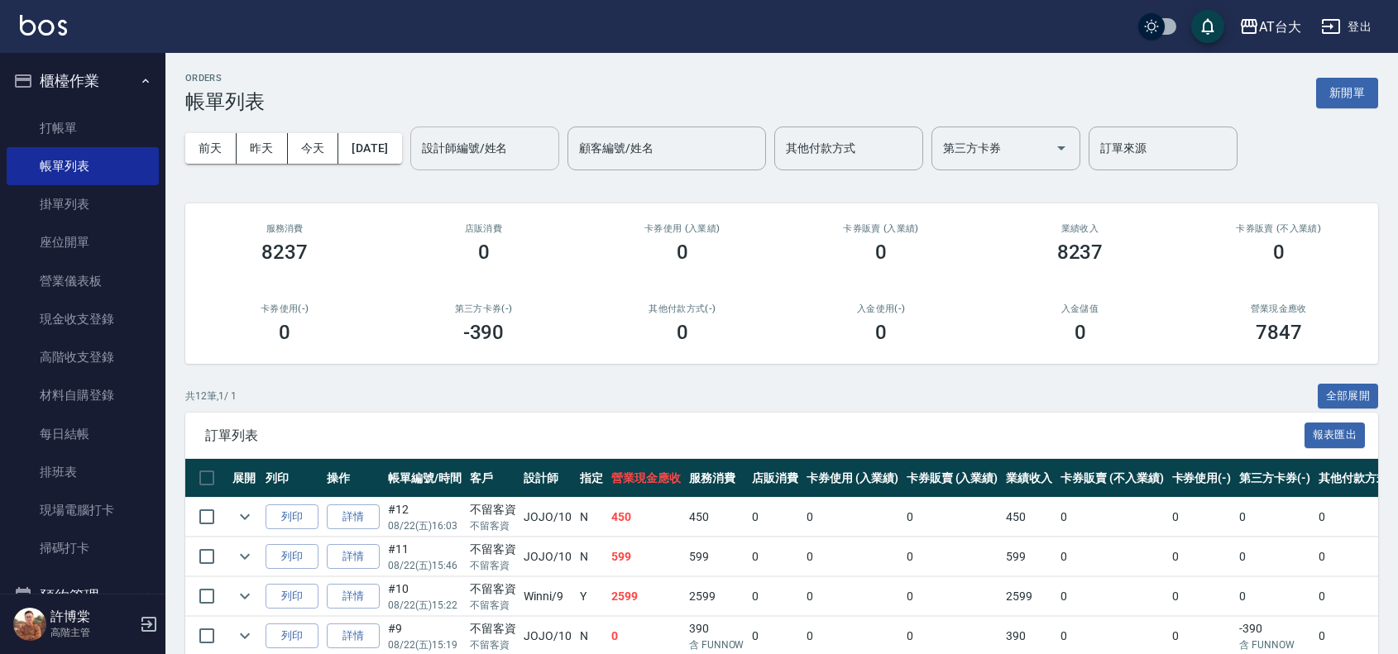
click at [491, 154] on input "設計師編號/姓名" at bounding box center [485, 148] width 134 height 29
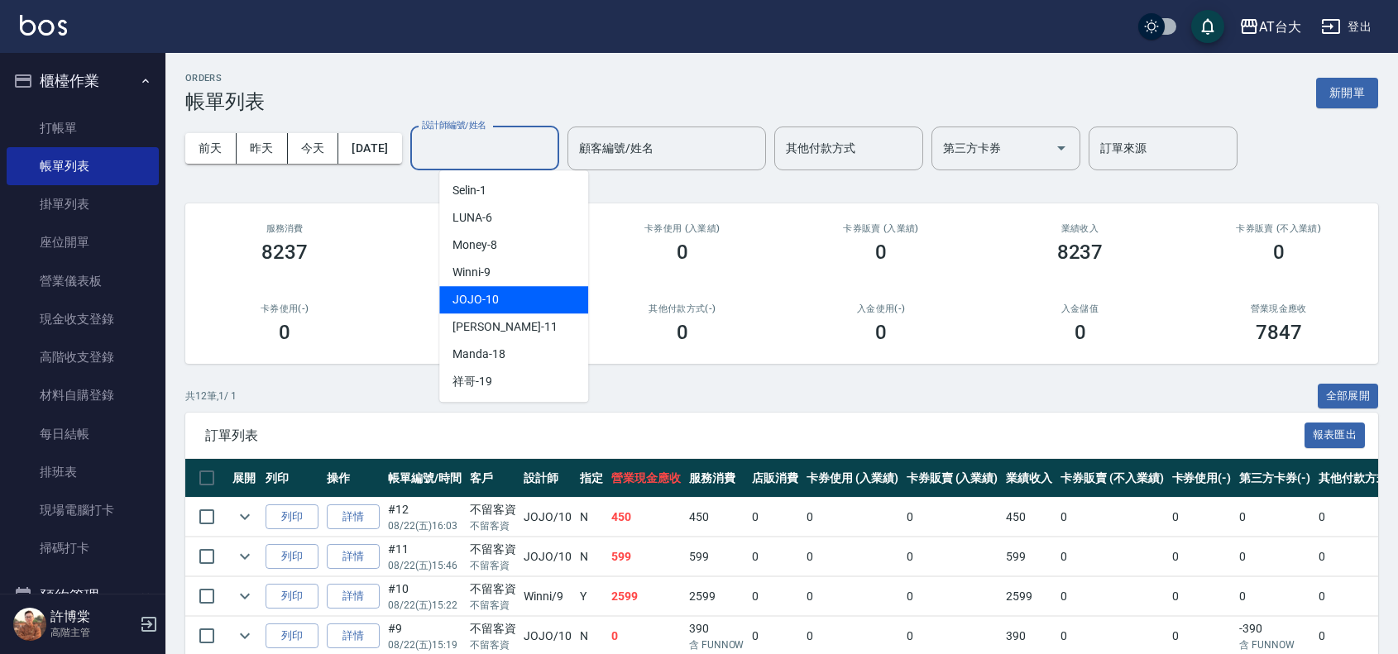
click at [481, 296] on span "JOJO -10" at bounding box center [476, 299] width 46 height 17
type input "JOJO-10"
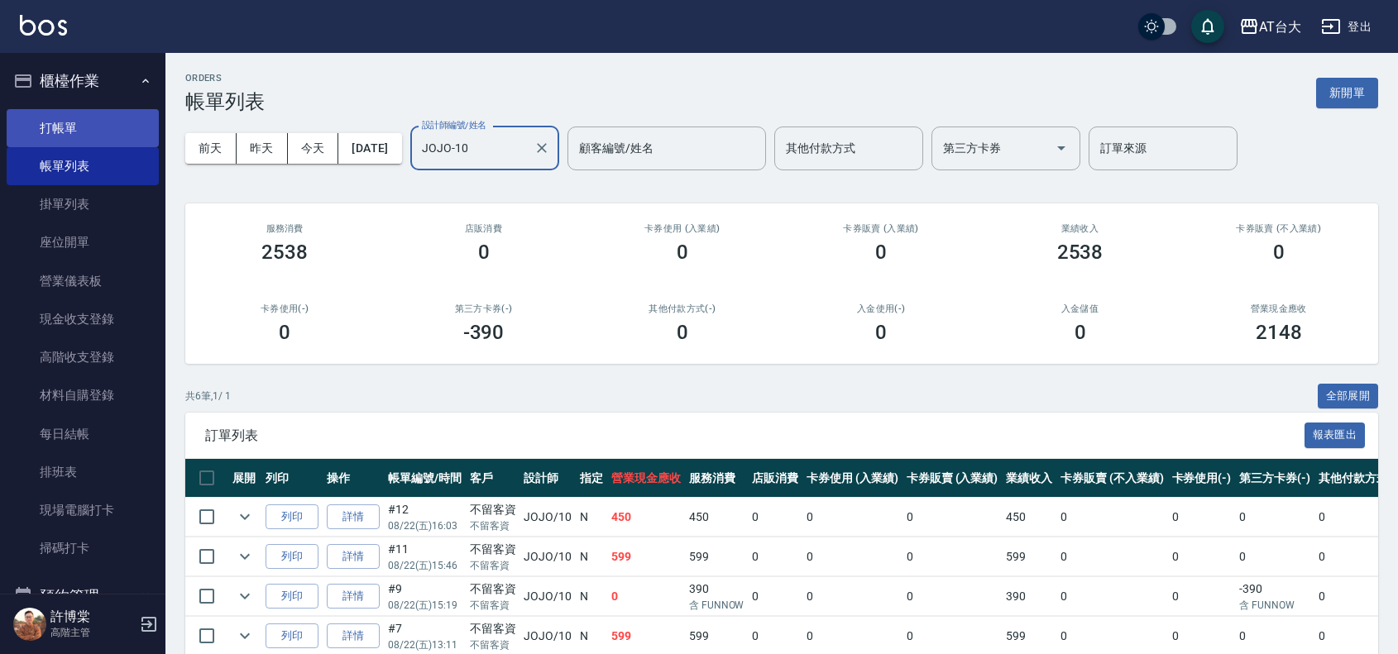
click at [95, 129] on link "打帳單" at bounding box center [83, 128] width 152 height 38
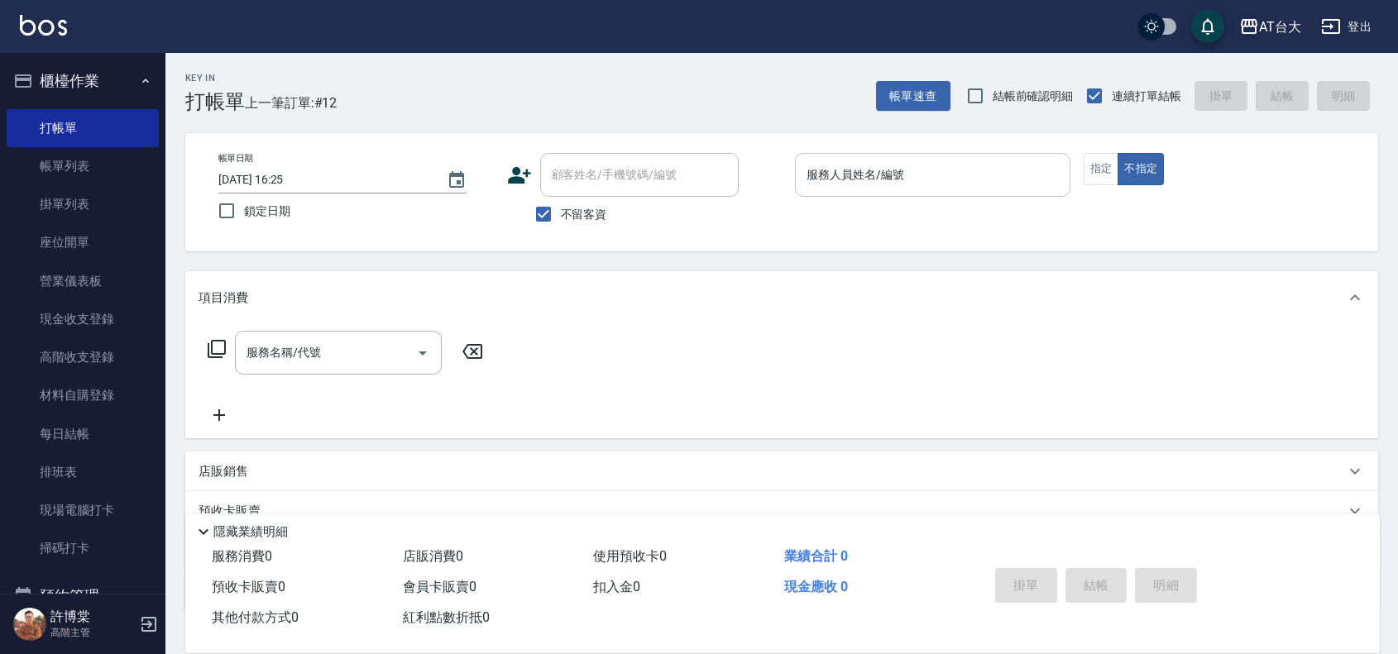
click at [974, 183] on input "服務人員姓名/編號" at bounding box center [932, 174] width 261 height 29
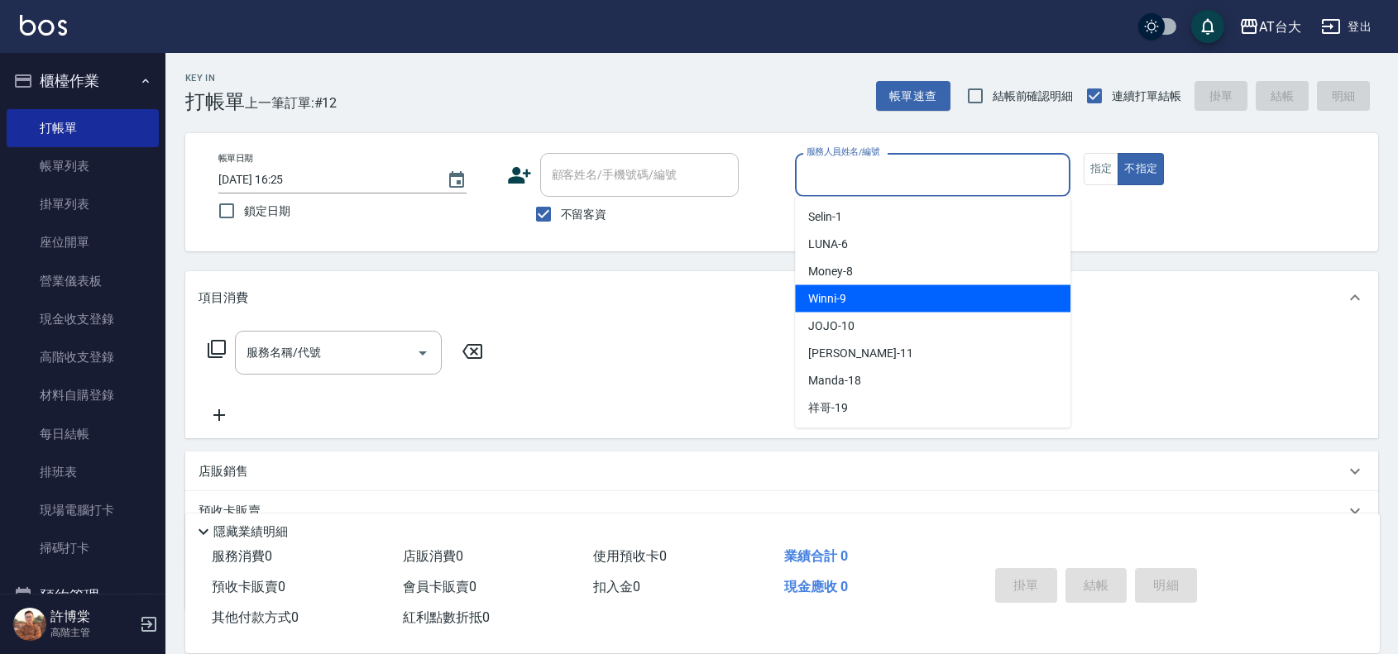
click at [954, 292] on div "Winni -9" at bounding box center [932, 298] width 275 height 27
type input "Winni-9"
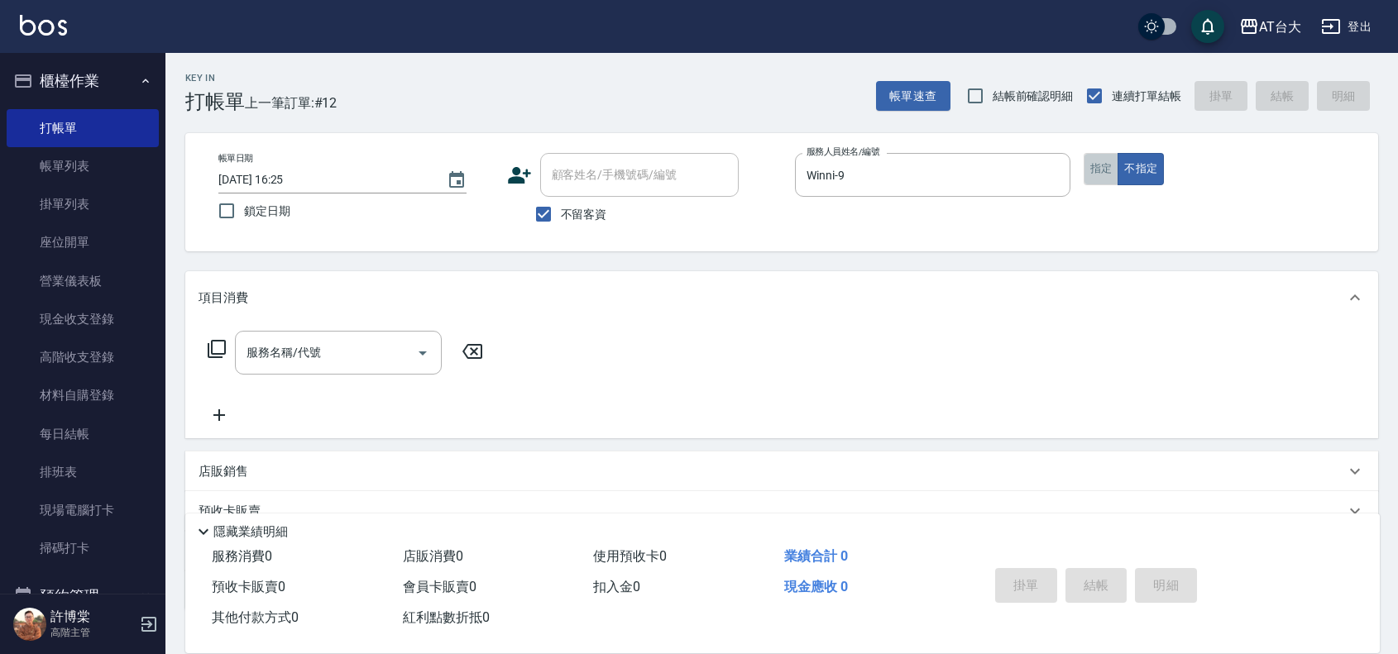
click at [1096, 165] on button "指定" at bounding box center [1102, 169] width 36 height 32
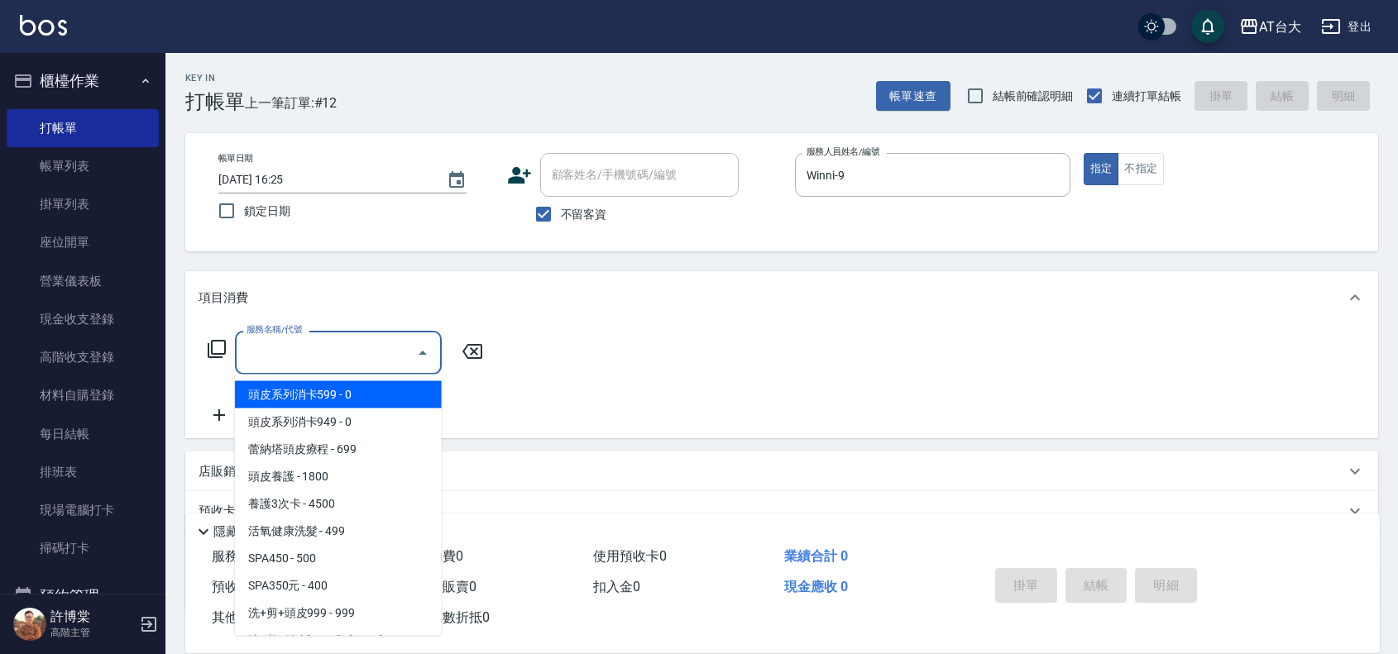
click at [344, 347] on input "服務名稱/代號" at bounding box center [325, 352] width 167 height 29
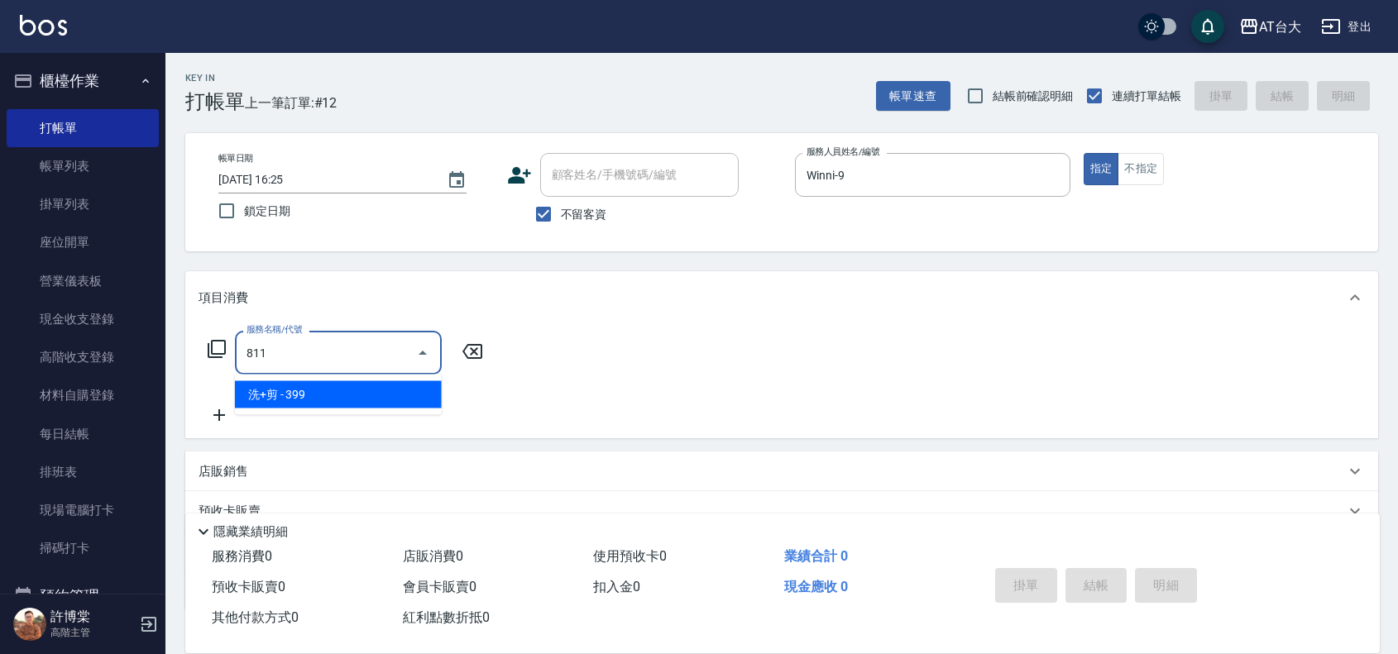
type input "洗+剪(811)"
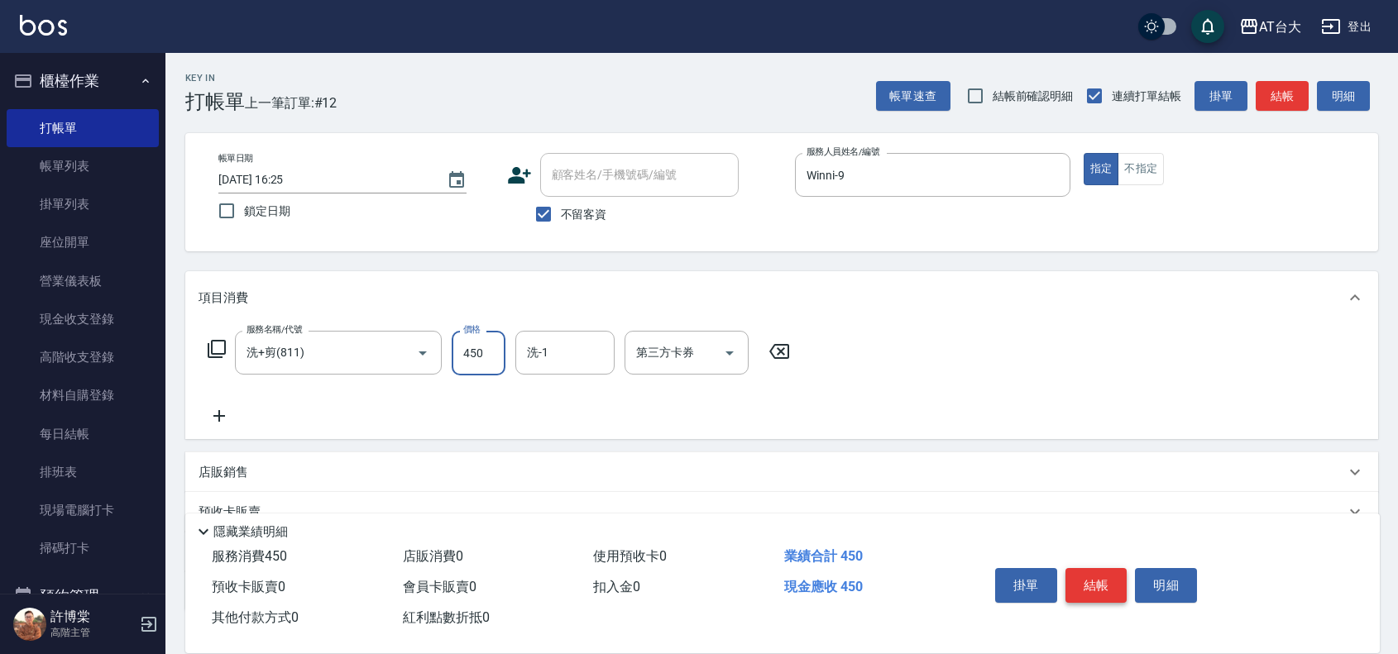
type input "450"
click at [1078, 580] on button "結帳" at bounding box center [1097, 585] width 62 height 35
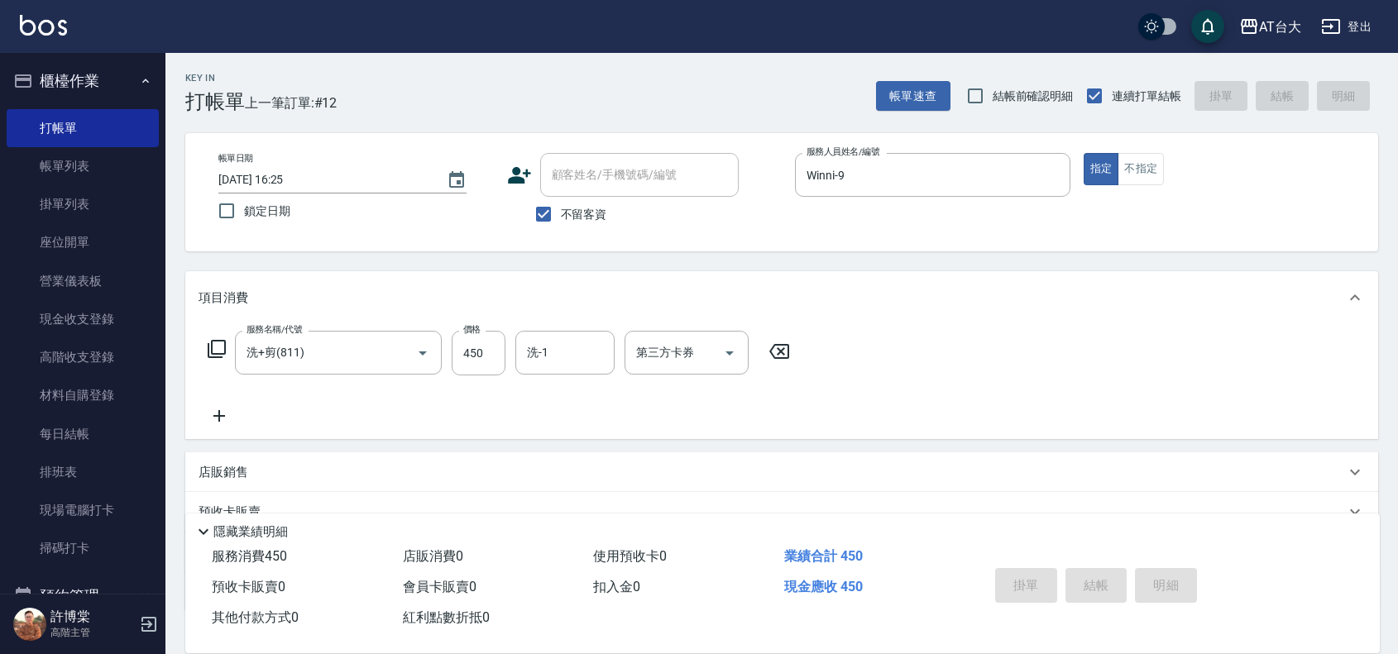
type input "[DATE] 16:28"
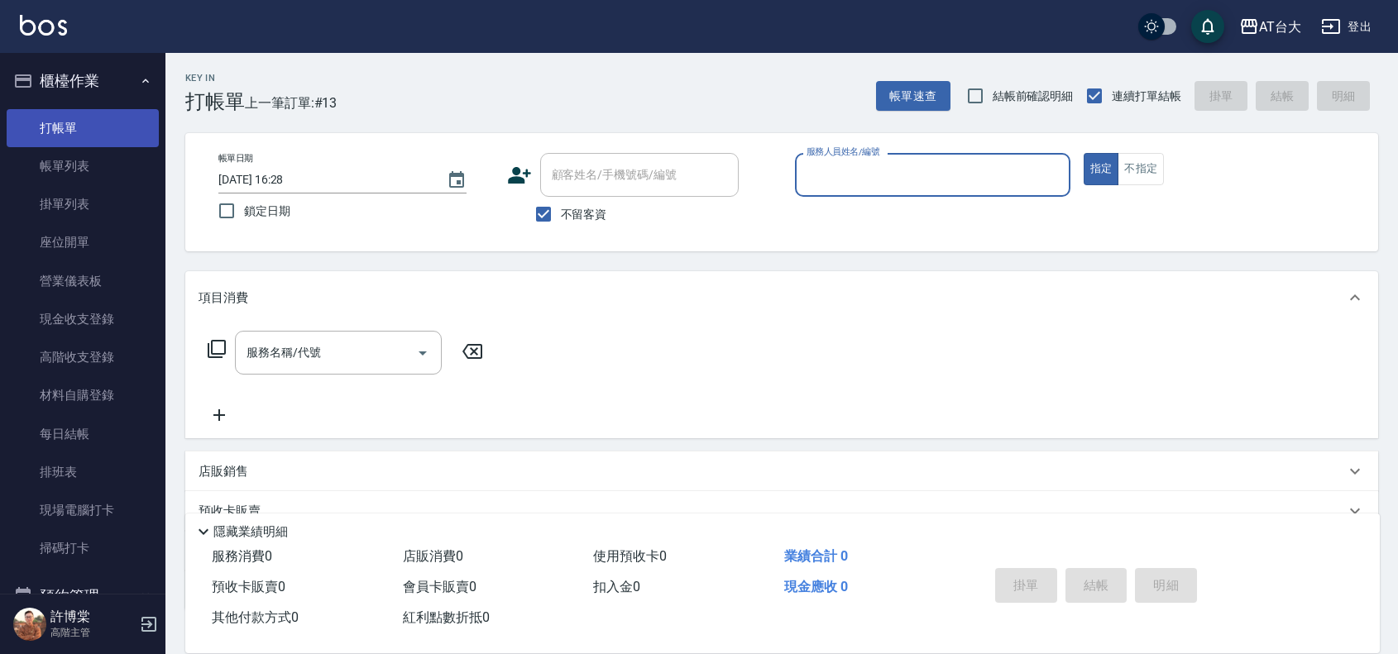
drag, startPoint x: 88, startPoint y: 171, endPoint x: 87, endPoint y: 137, distance: 33.9
click at [88, 171] on link "帳單列表" at bounding box center [83, 166] width 152 height 38
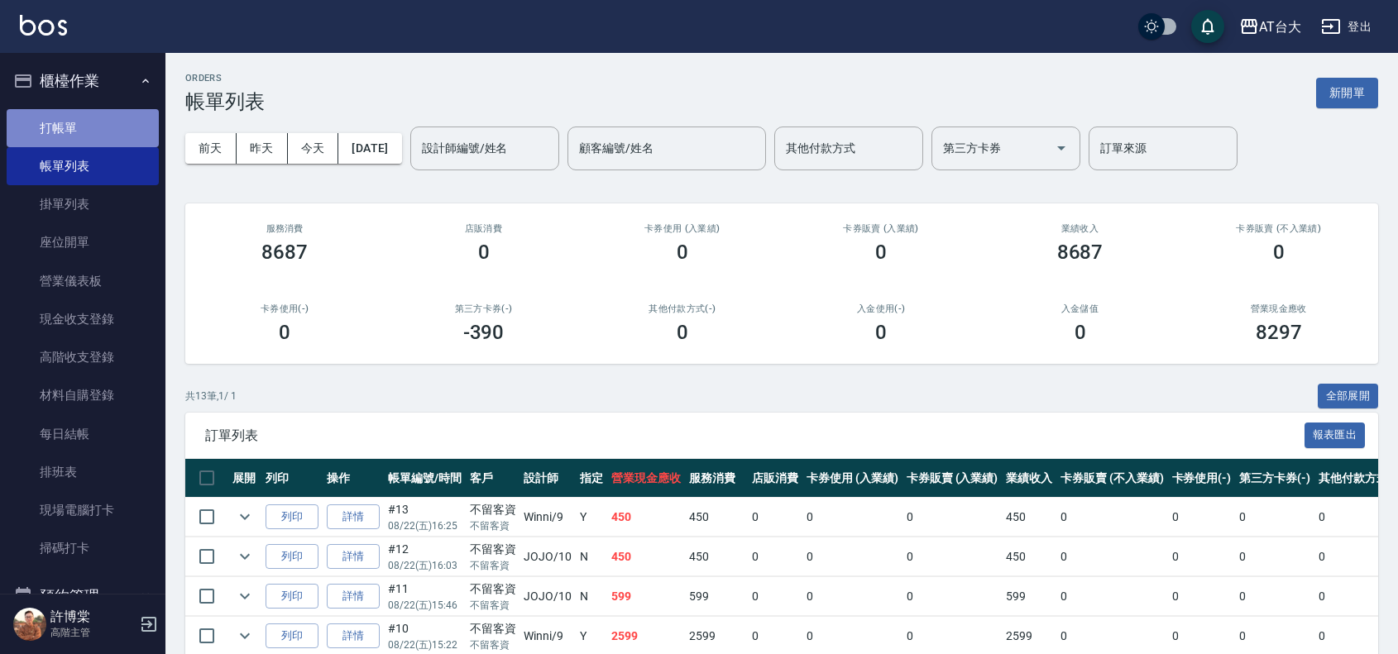
click at [87, 137] on link "打帳單" at bounding box center [83, 128] width 152 height 38
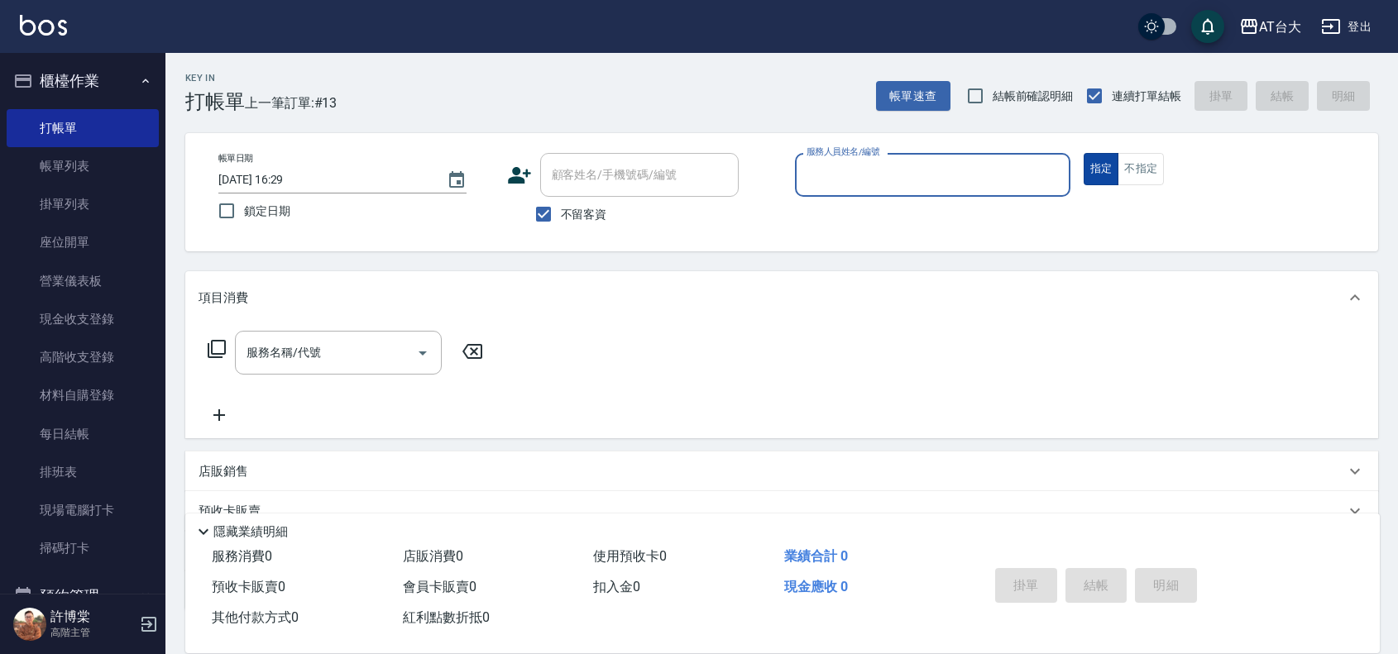
click at [1110, 171] on button "指定" at bounding box center [1102, 169] width 36 height 32
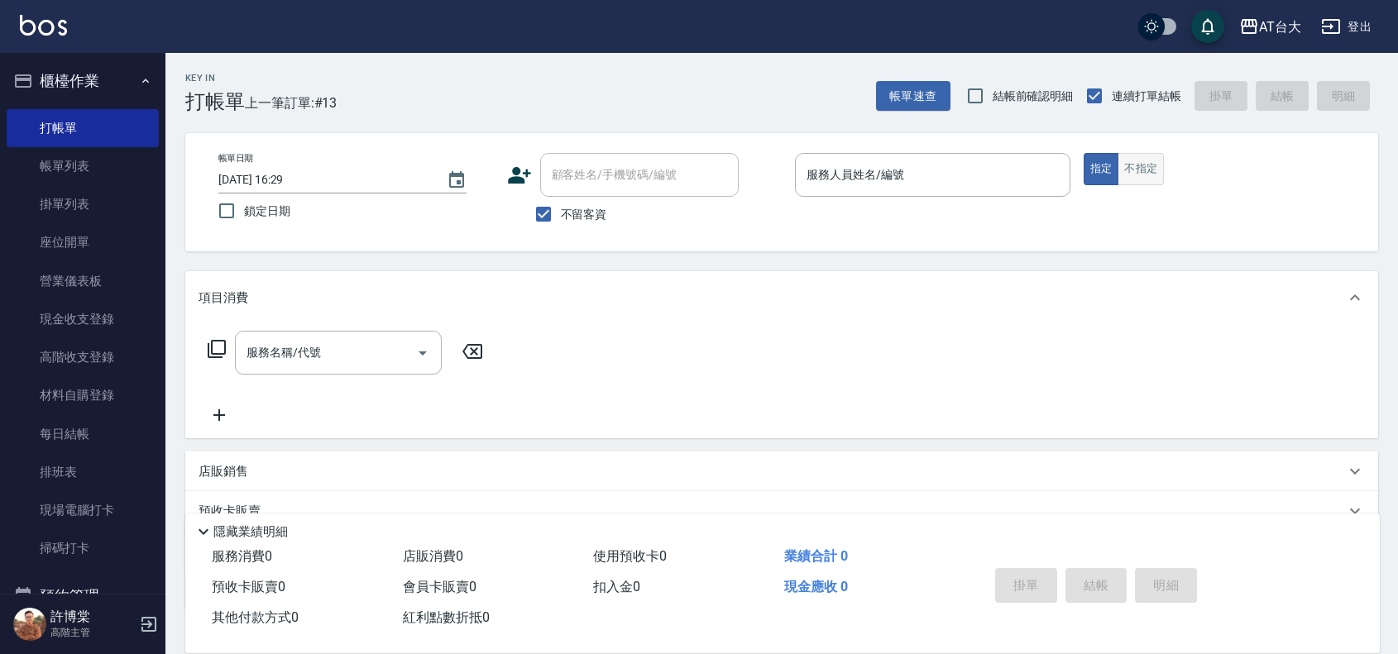
click at [1139, 170] on button "不指定" at bounding box center [1141, 169] width 46 height 32
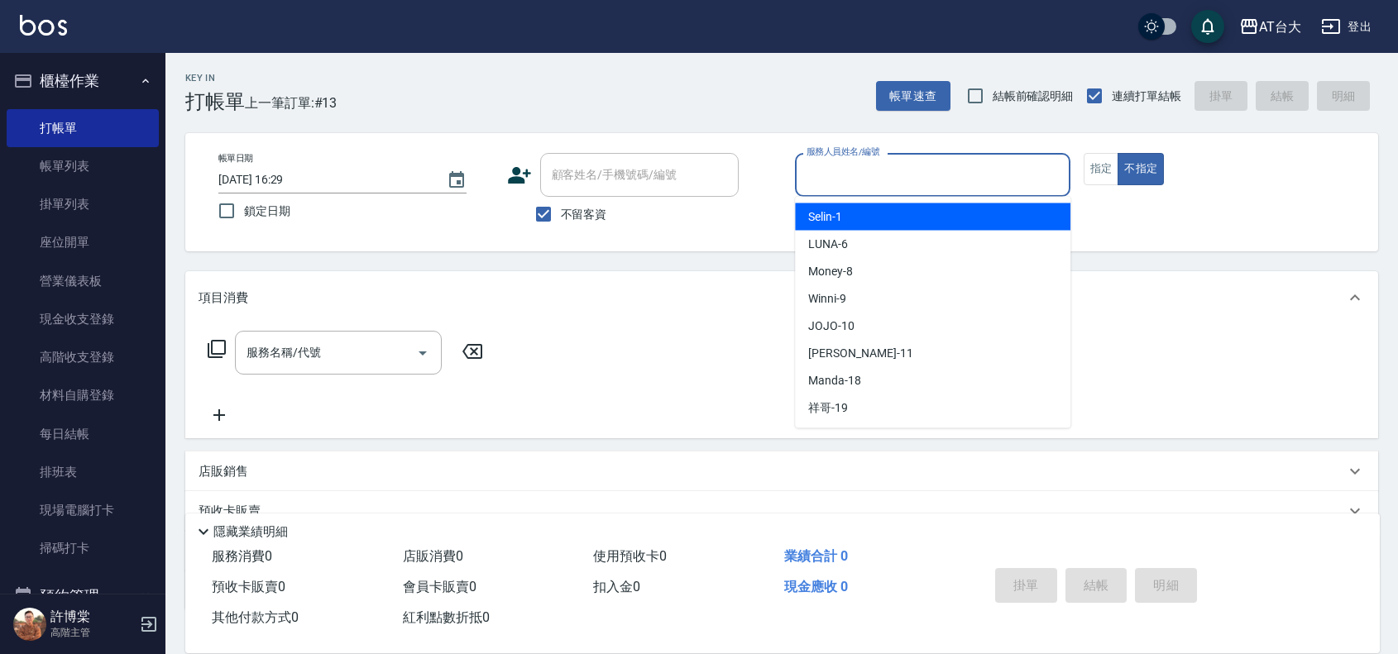
click at [900, 166] on input "服務人員姓名/編號" at bounding box center [932, 174] width 261 height 29
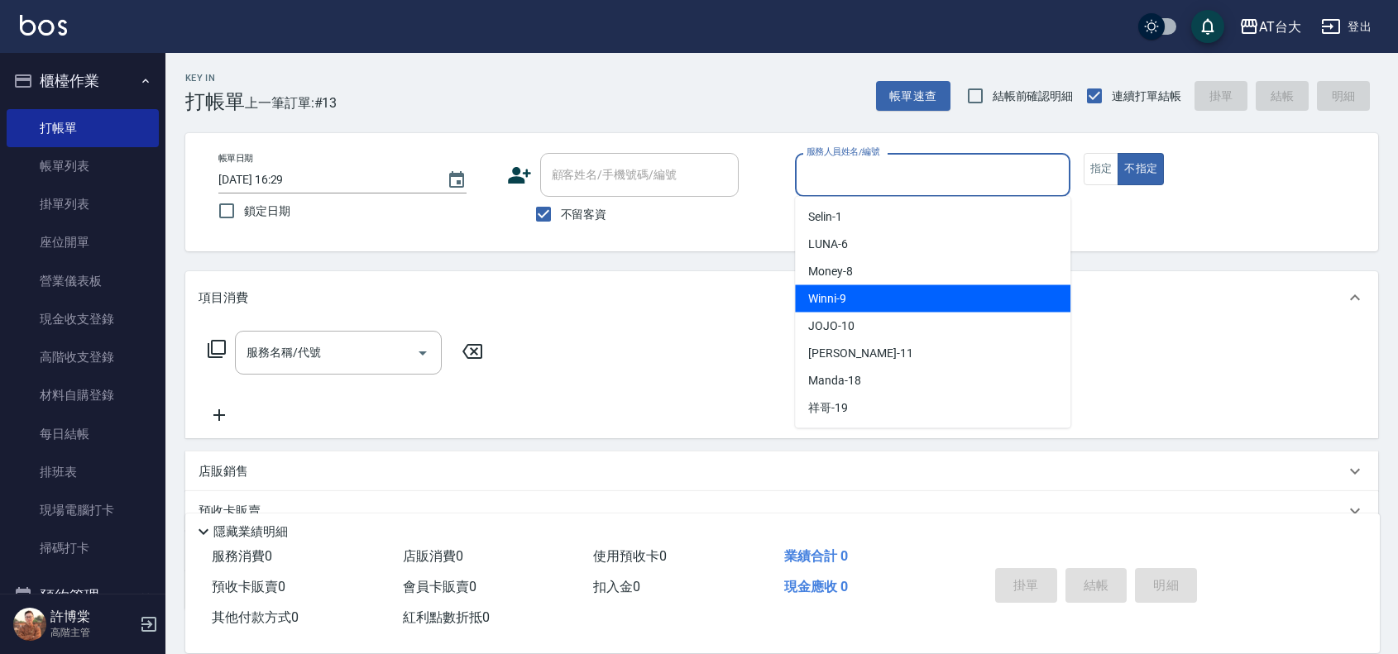
click at [924, 291] on div "Winni -9" at bounding box center [932, 298] width 275 height 27
type input "Winni-9"
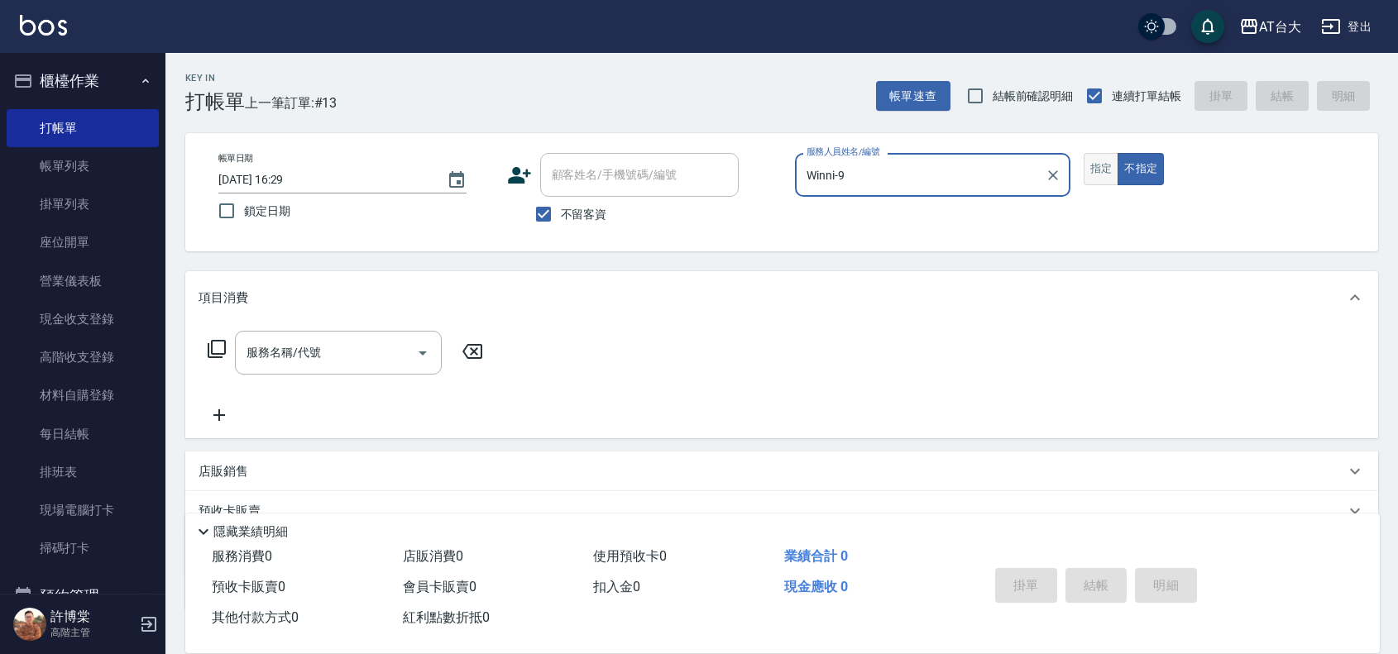
click at [1098, 171] on button "指定" at bounding box center [1102, 169] width 36 height 32
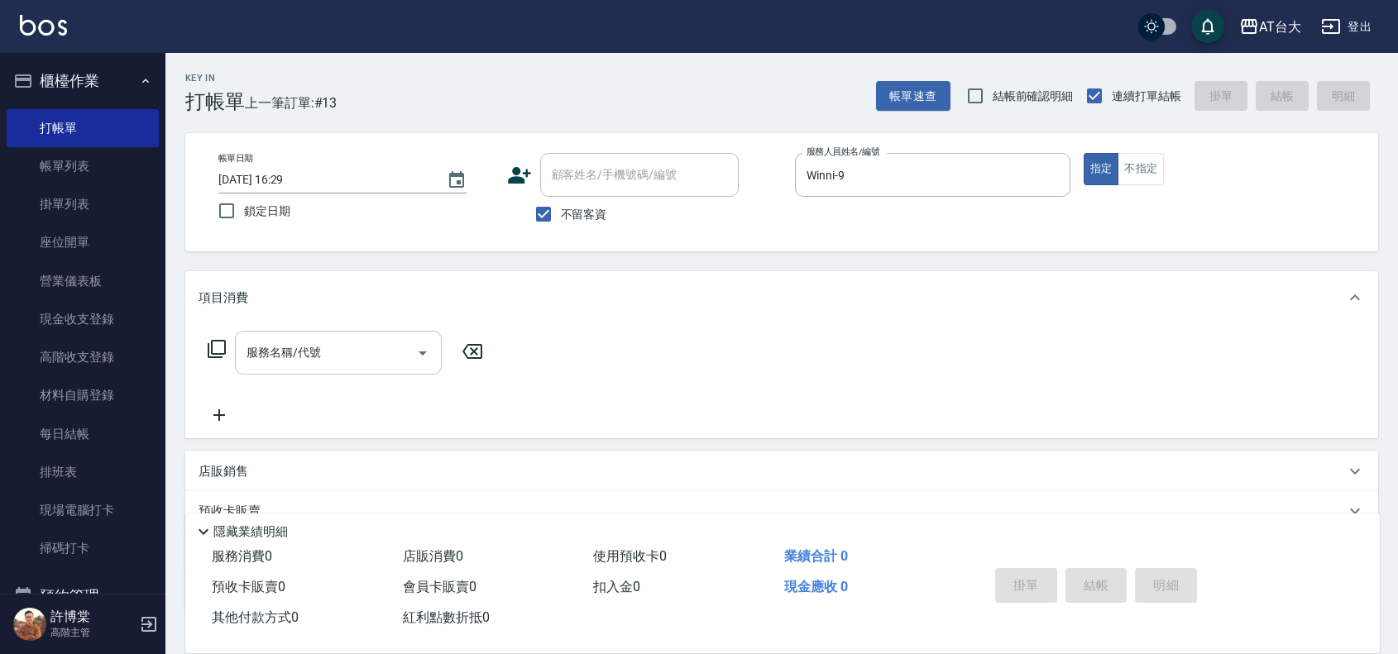
click at [313, 364] on input "服務名稱/代號" at bounding box center [325, 352] width 167 height 29
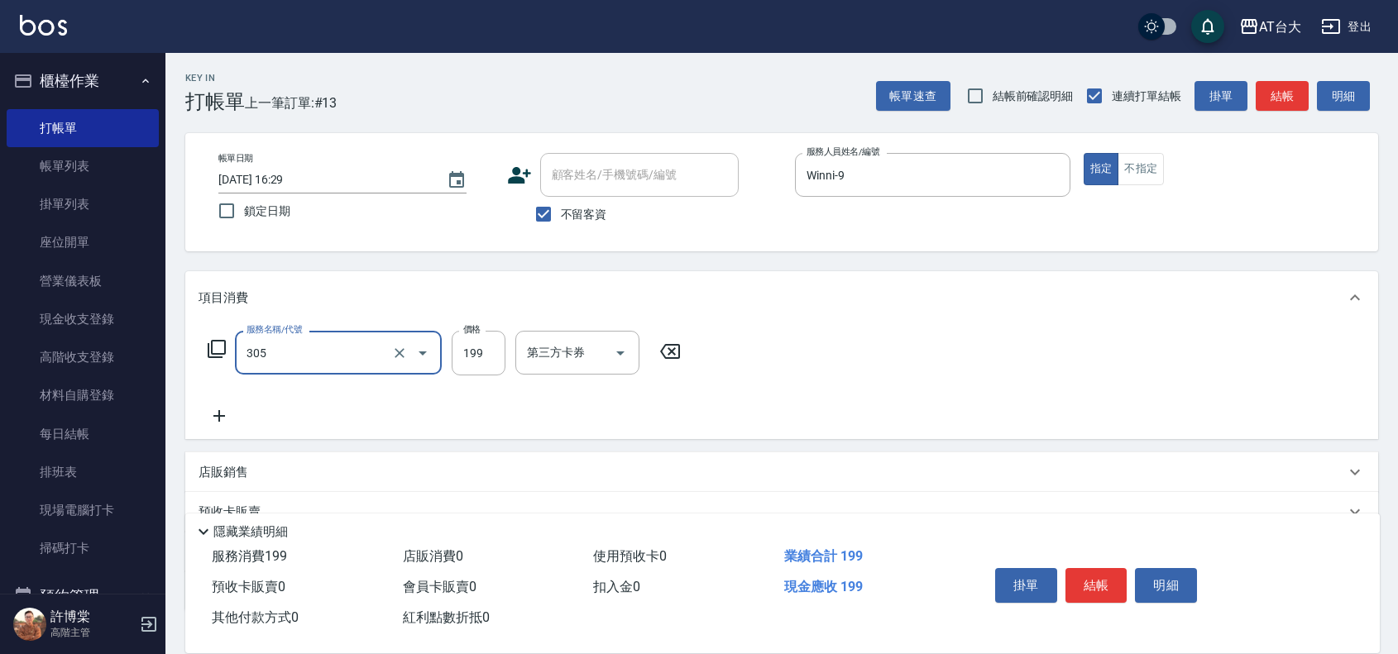
type input "剪髮(305)"
type input "250"
click at [1118, 579] on button "結帳" at bounding box center [1097, 585] width 62 height 35
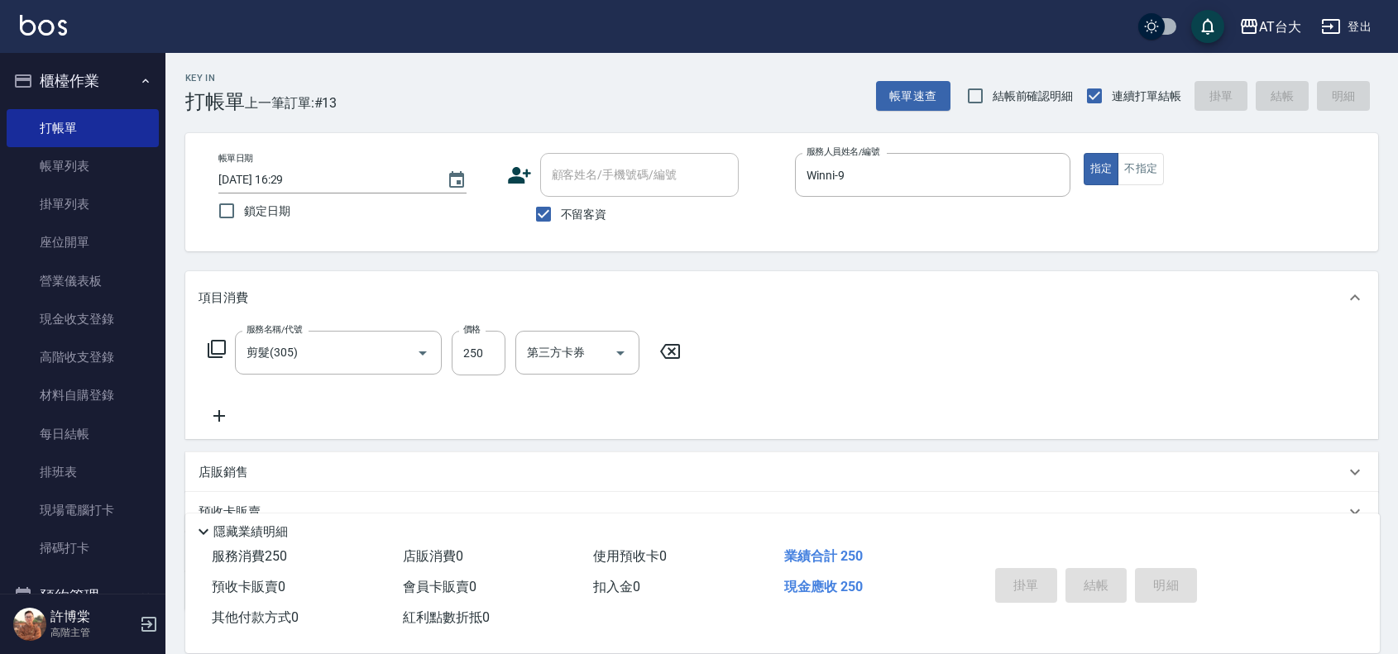
type input "[DATE] 16:49"
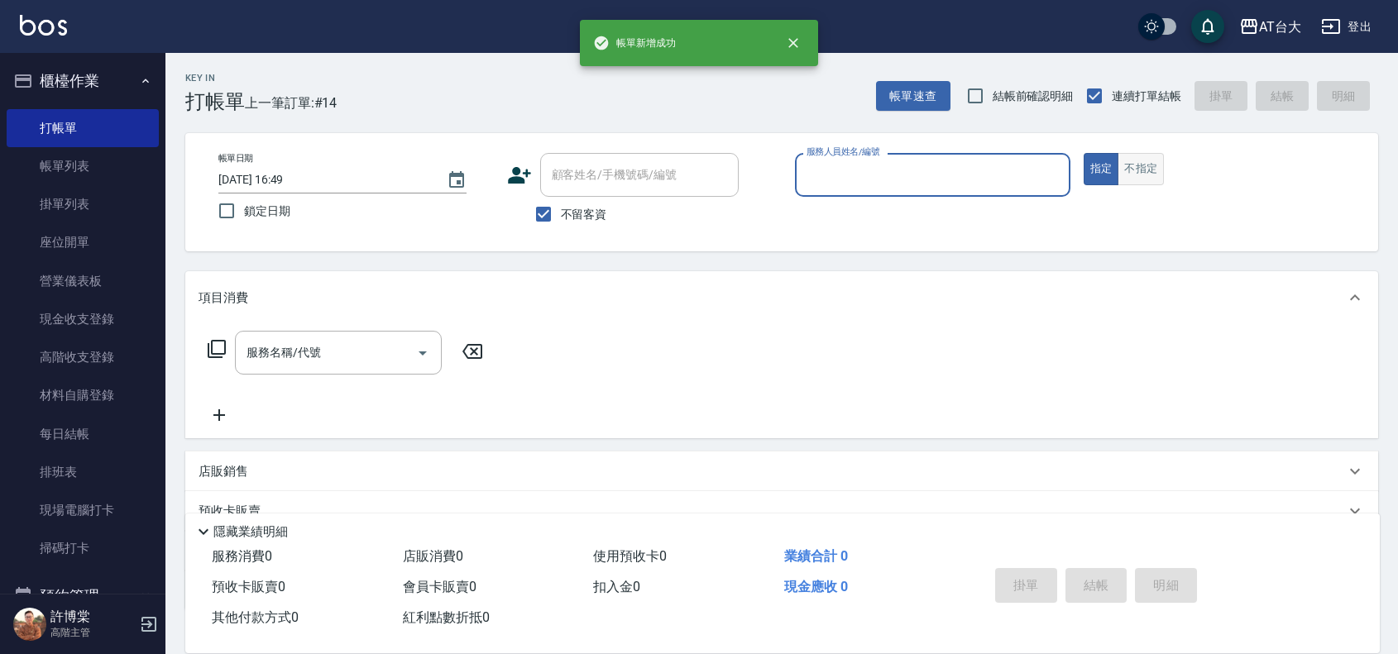
click at [1147, 157] on button "不指定" at bounding box center [1141, 169] width 46 height 32
